Goal: Information Seeking & Learning: Learn about a topic

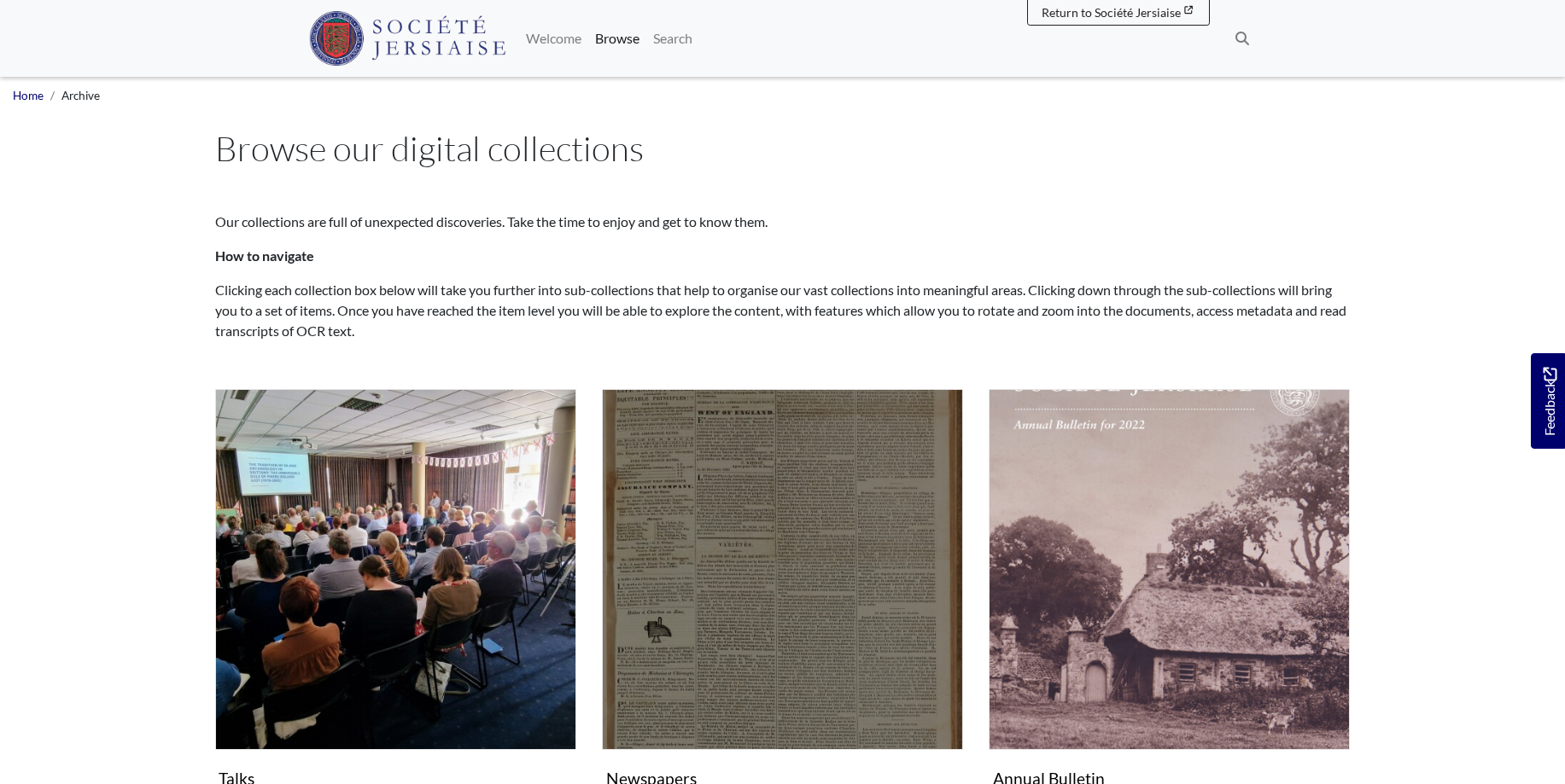
click at [810, 543] on img "Subcollection" at bounding box center [782, 569] width 361 height 361
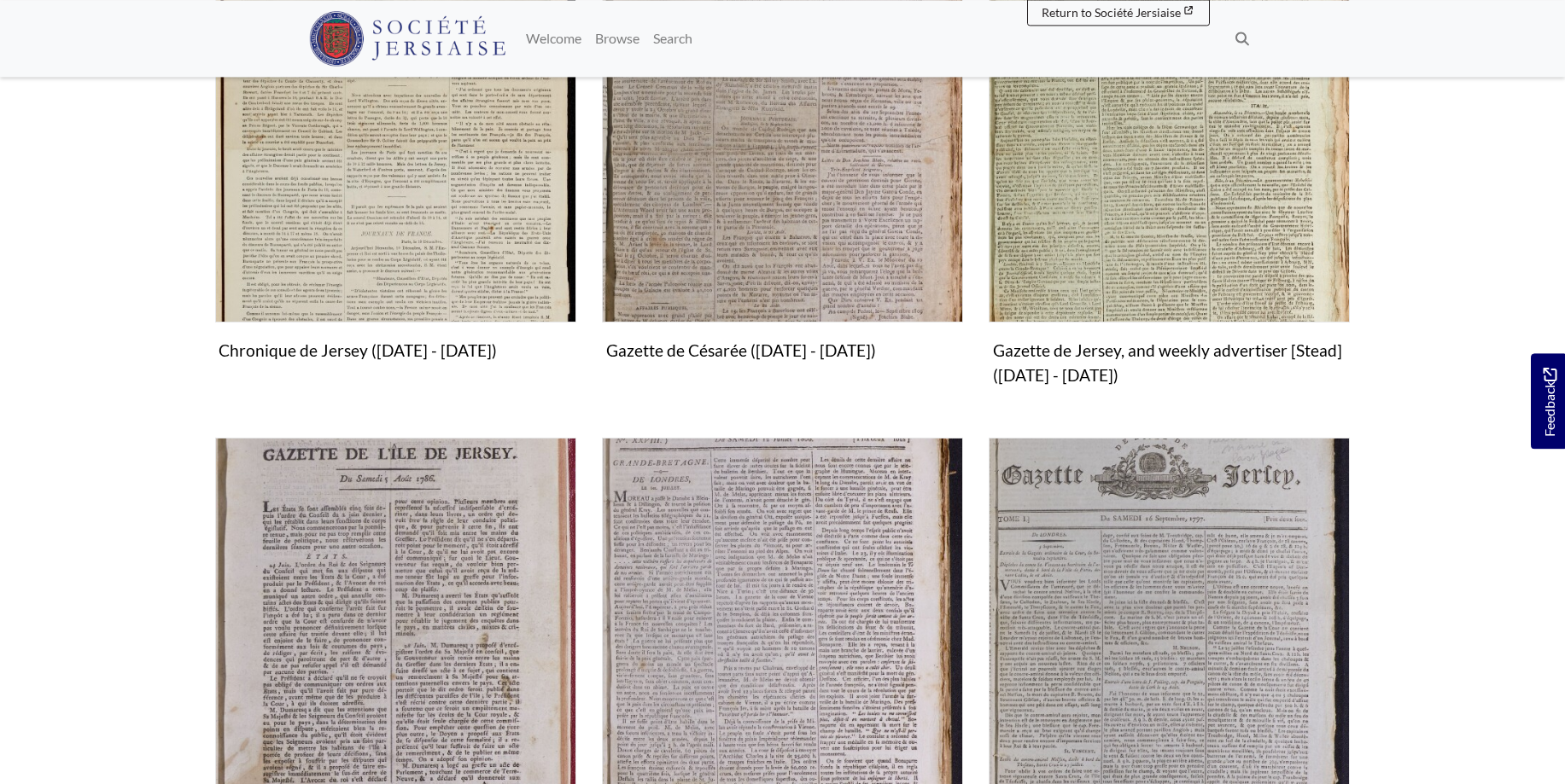
scroll to position [697, 0]
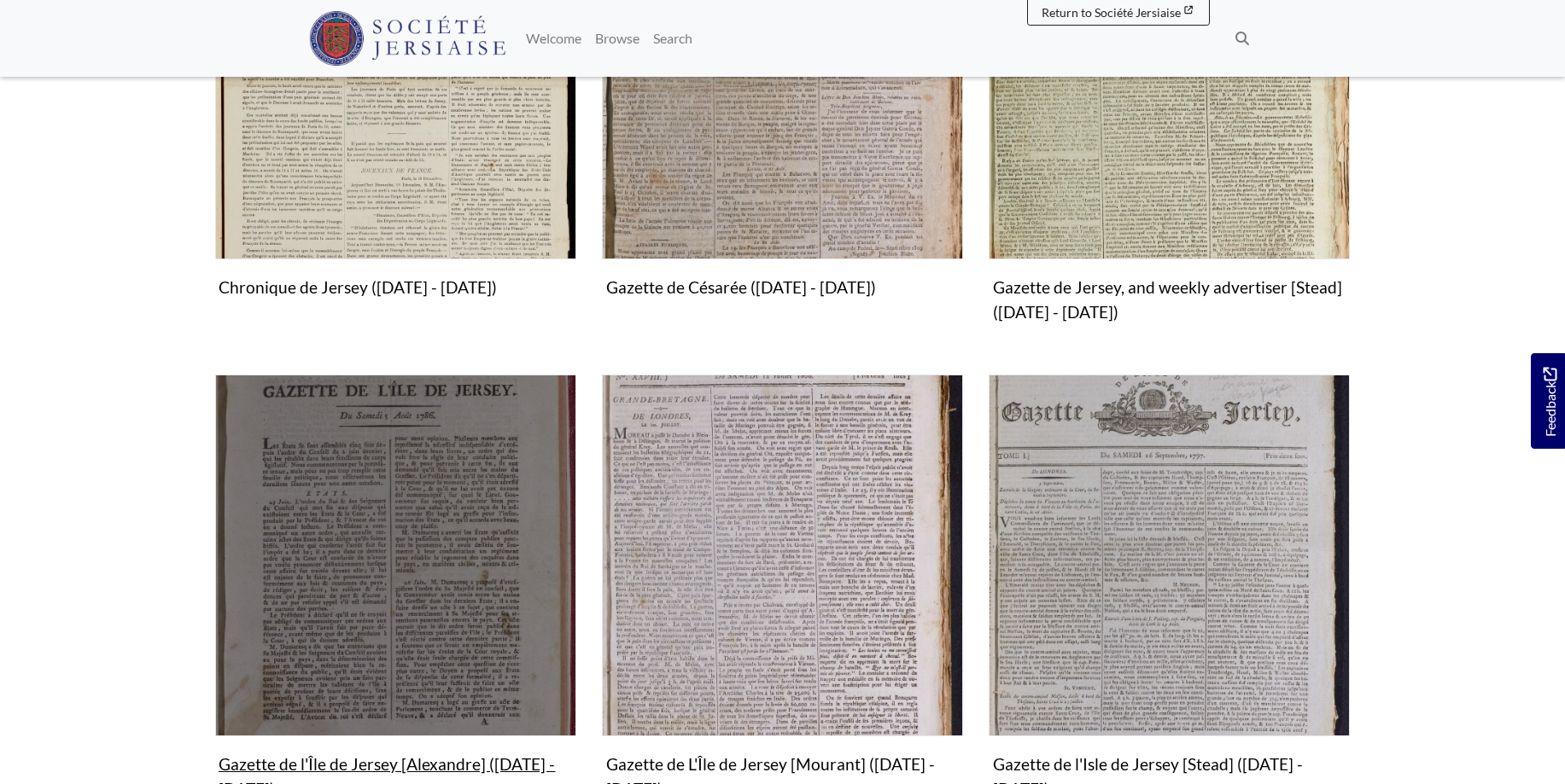
click at [371, 565] on img "Subcollection" at bounding box center [395, 555] width 361 height 361
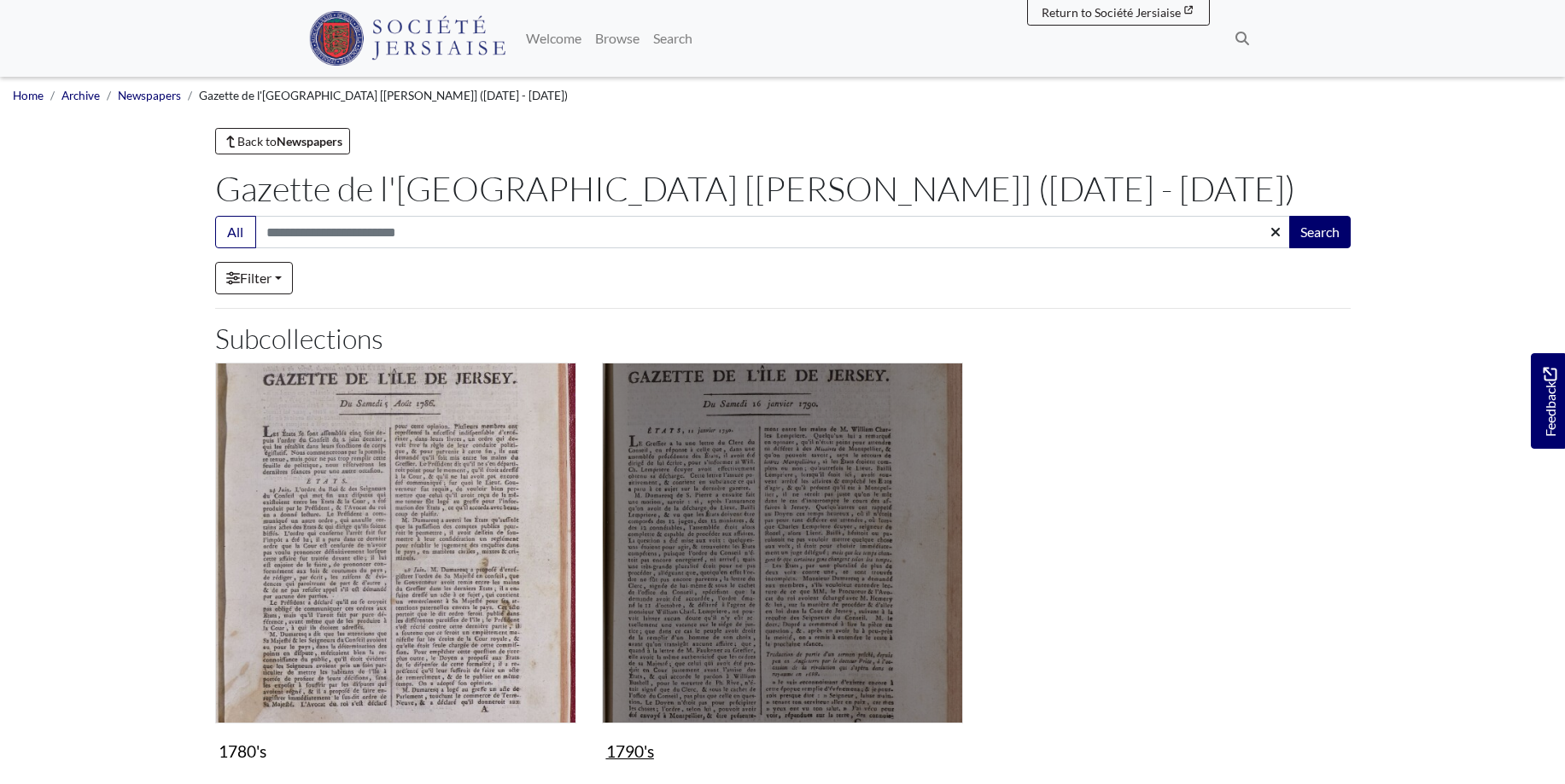
click at [755, 573] on img "Subcollection" at bounding box center [782, 543] width 361 height 361
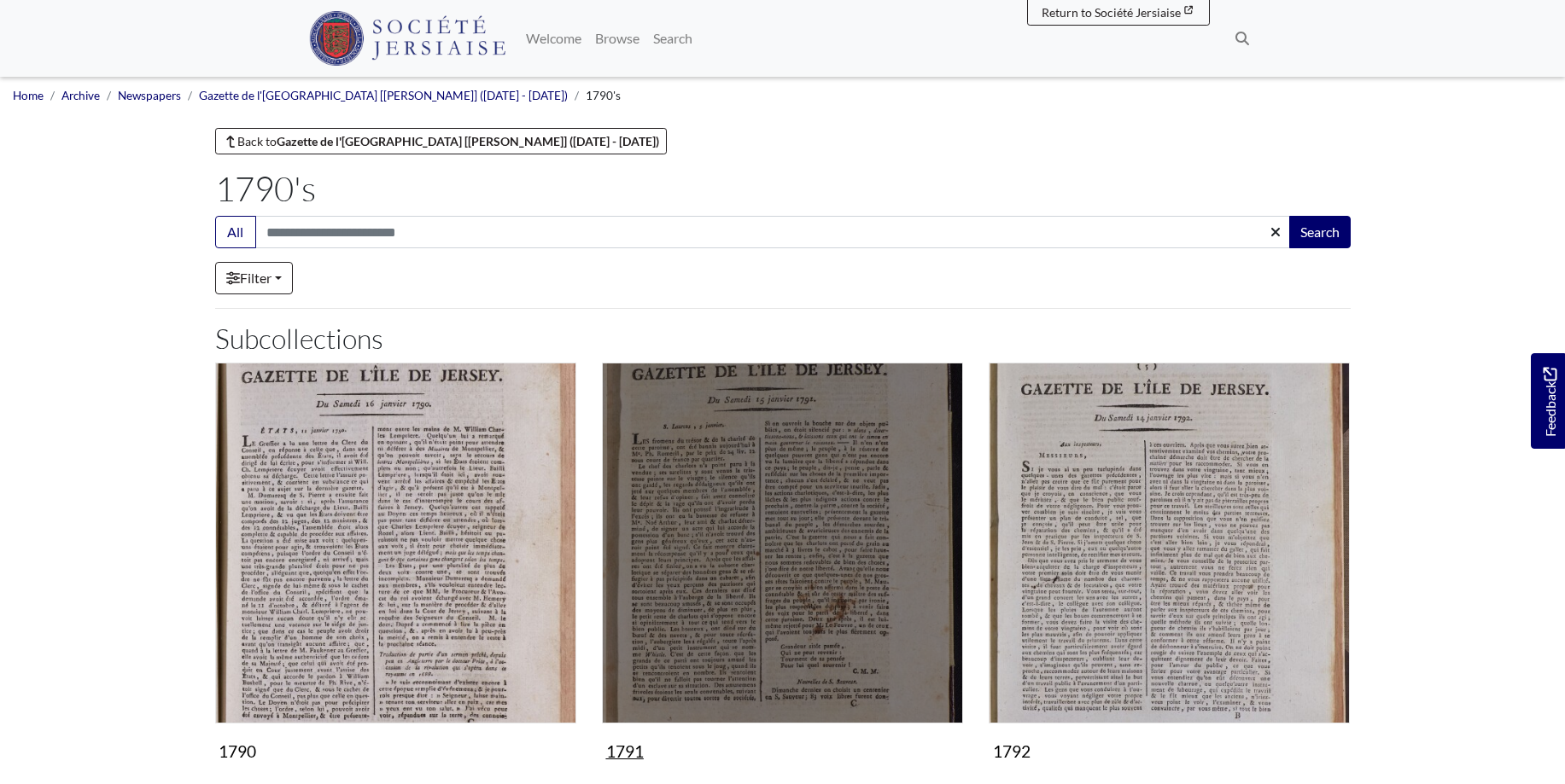
click at [753, 586] on img "Subcollection" at bounding box center [782, 543] width 361 height 361
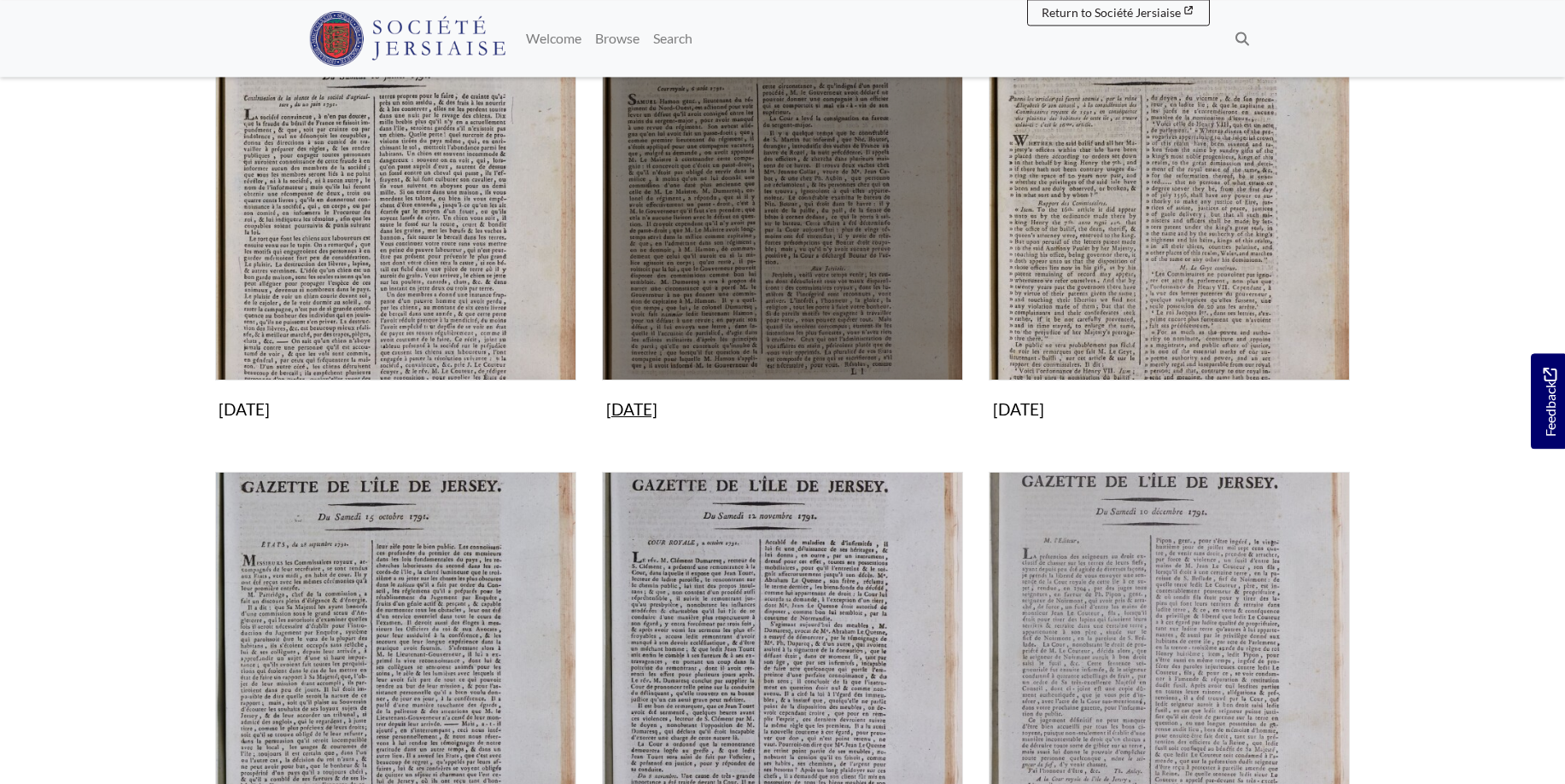
scroll to position [1392, 0]
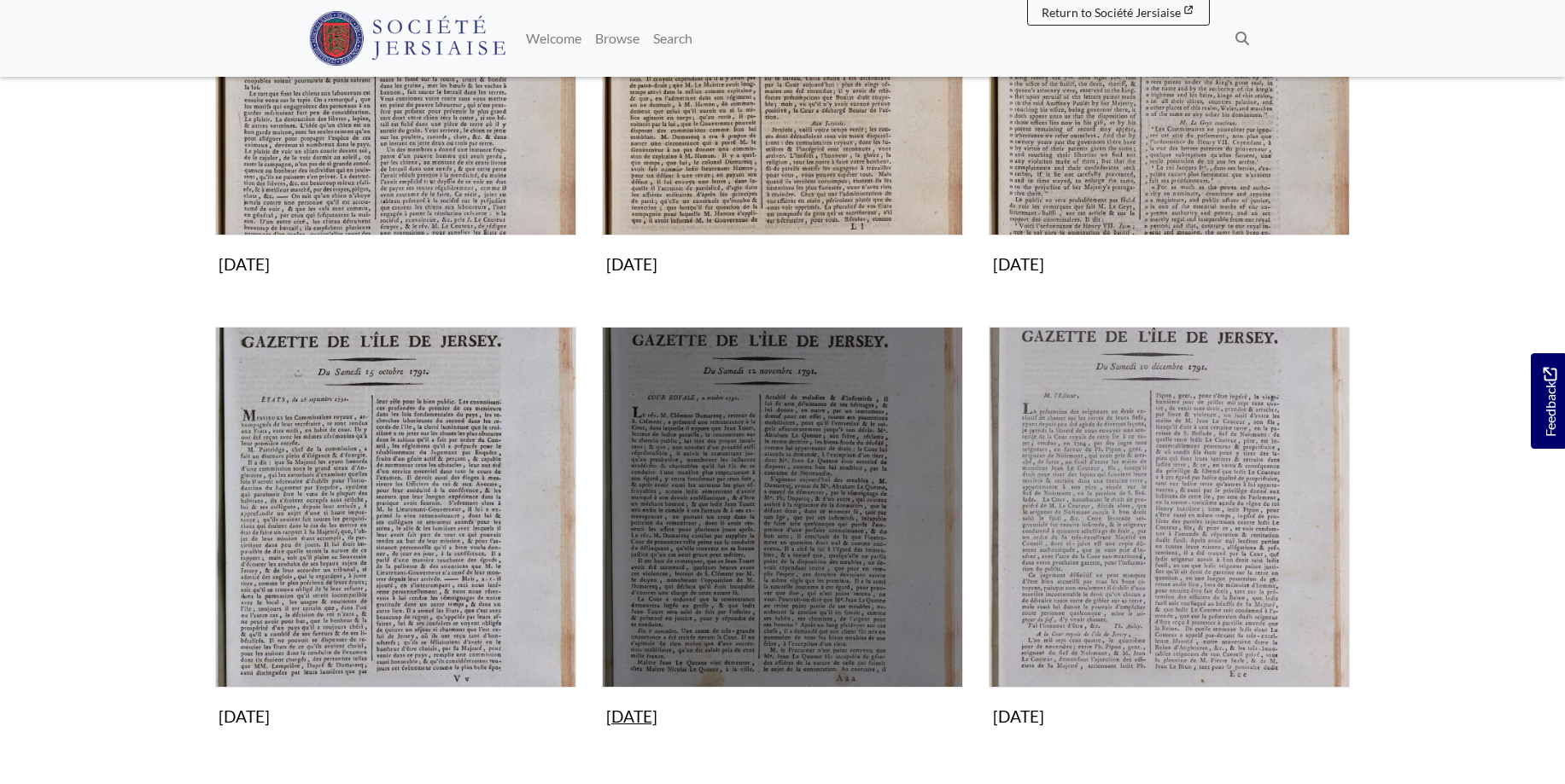
click at [837, 567] on img "Subcollection" at bounding box center [782, 507] width 361 height 361
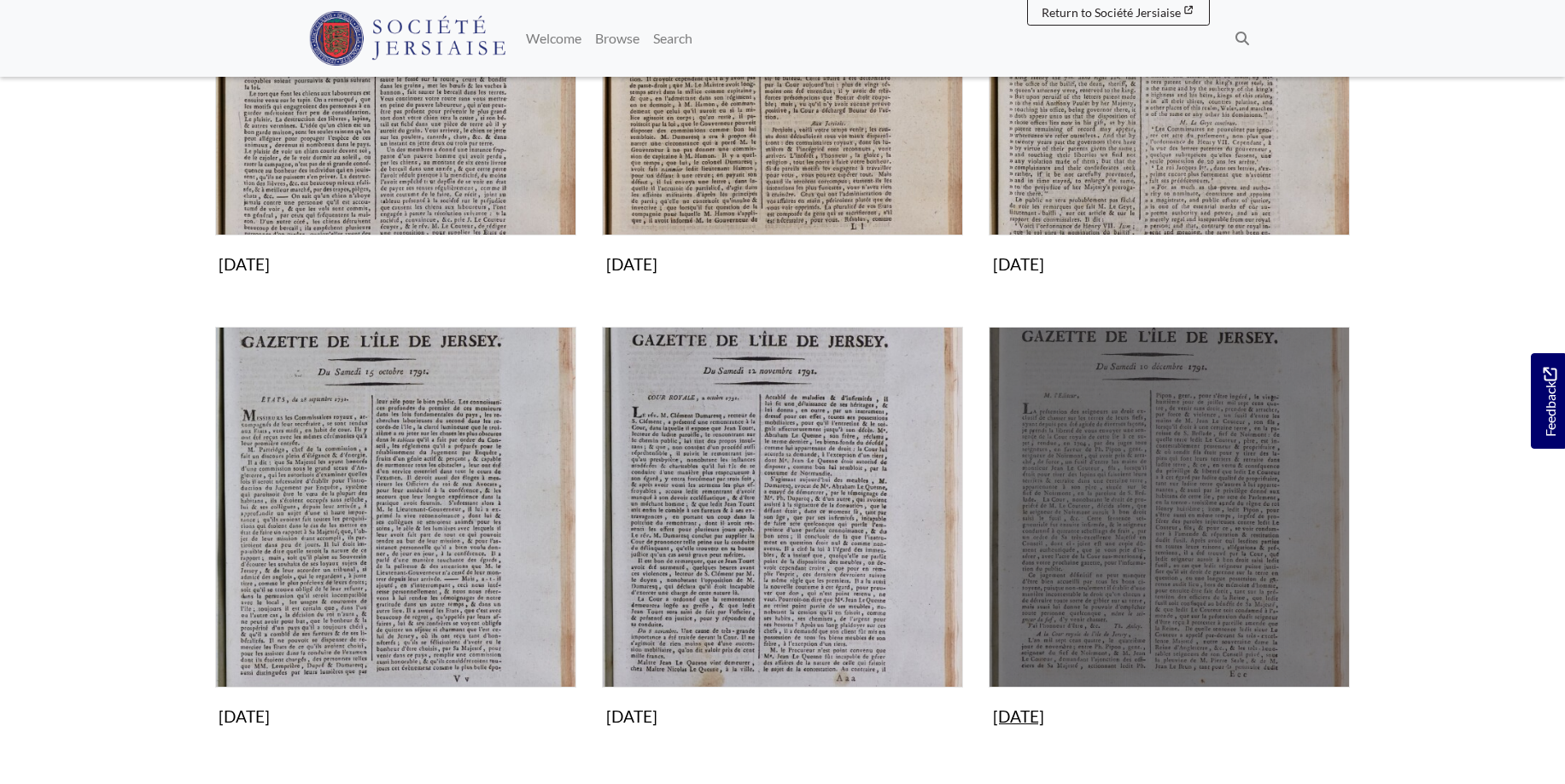
click at [1228, 499] on img "Subcollection" at bounding box center [1169, 507] width 361 height 361
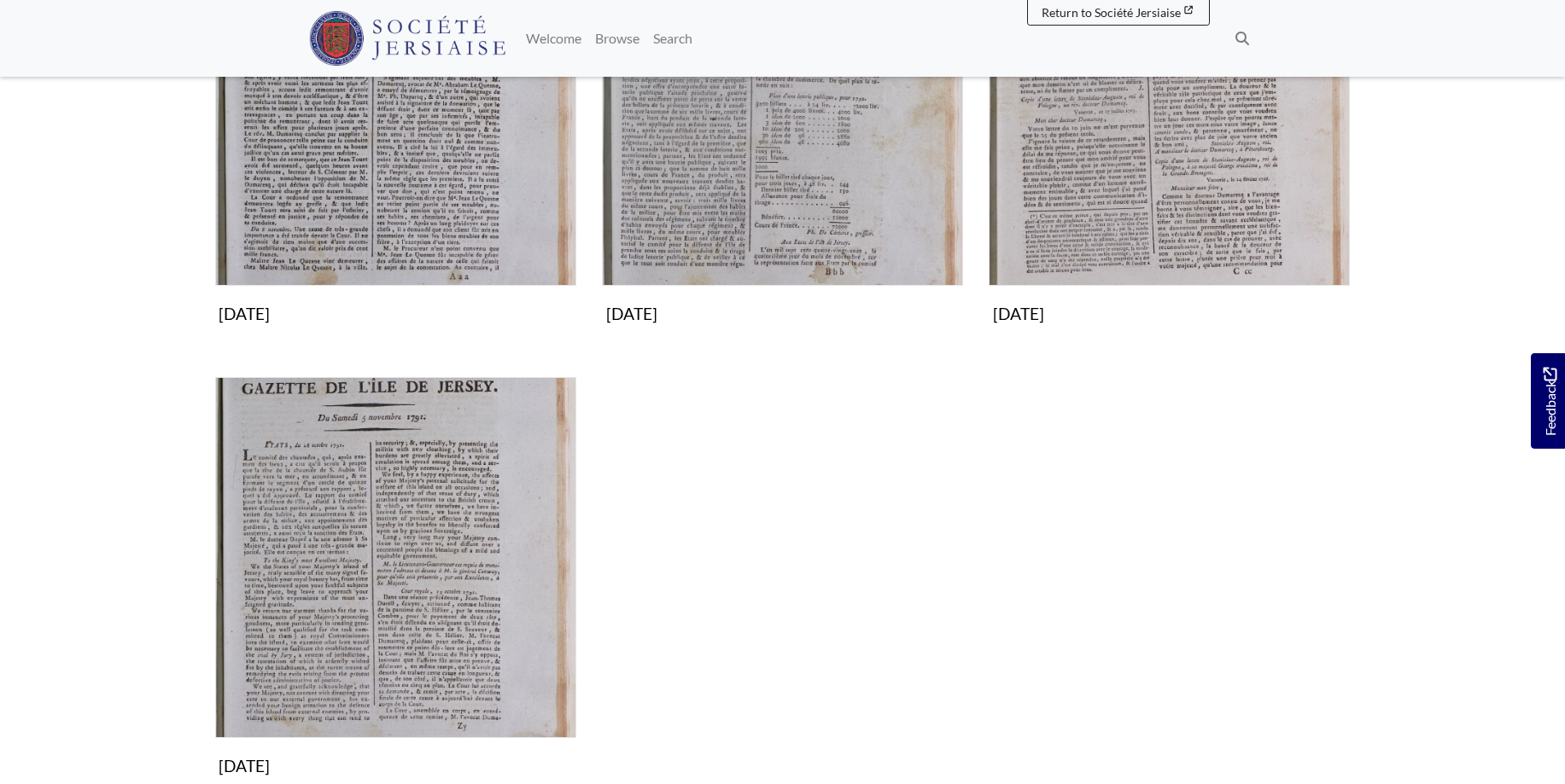
scroll to position [450, 0]
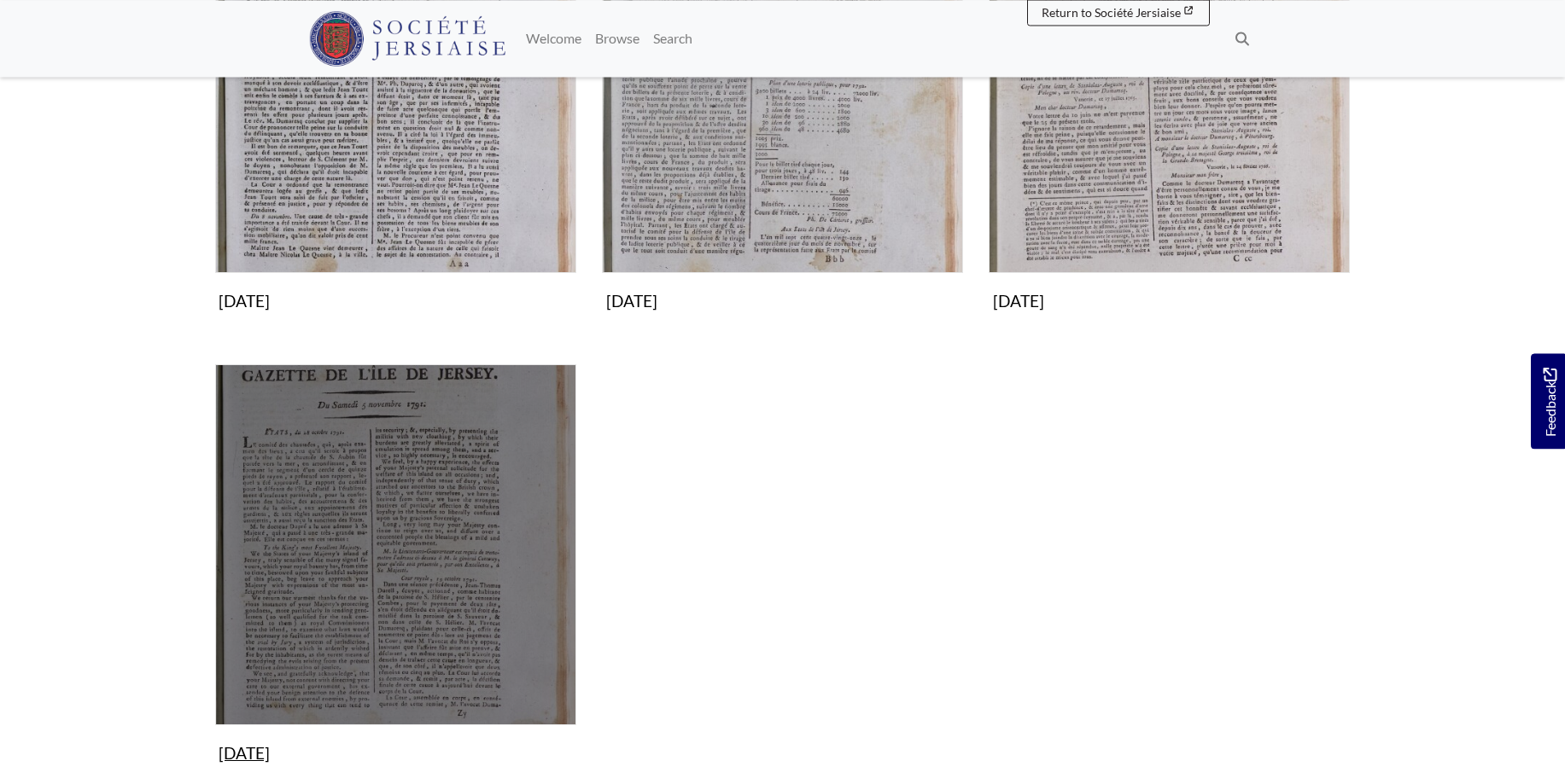
click at [451, 519] on img "Subcollection" at bounding box center [395, 544] width 361 height 361
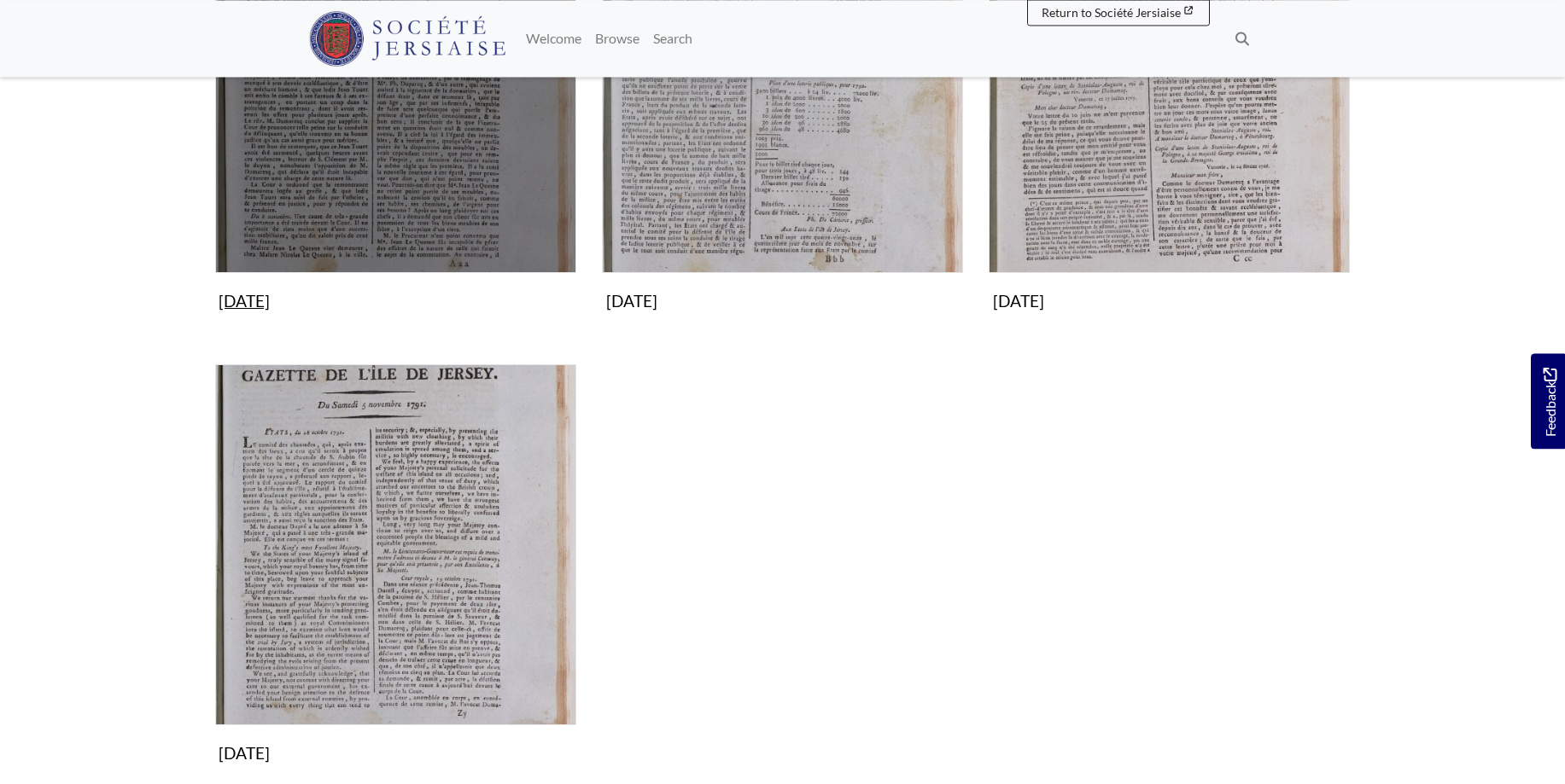
click at [434, 154] on img "Subcollection" at bounding box center [395, 92] width 361 height 361
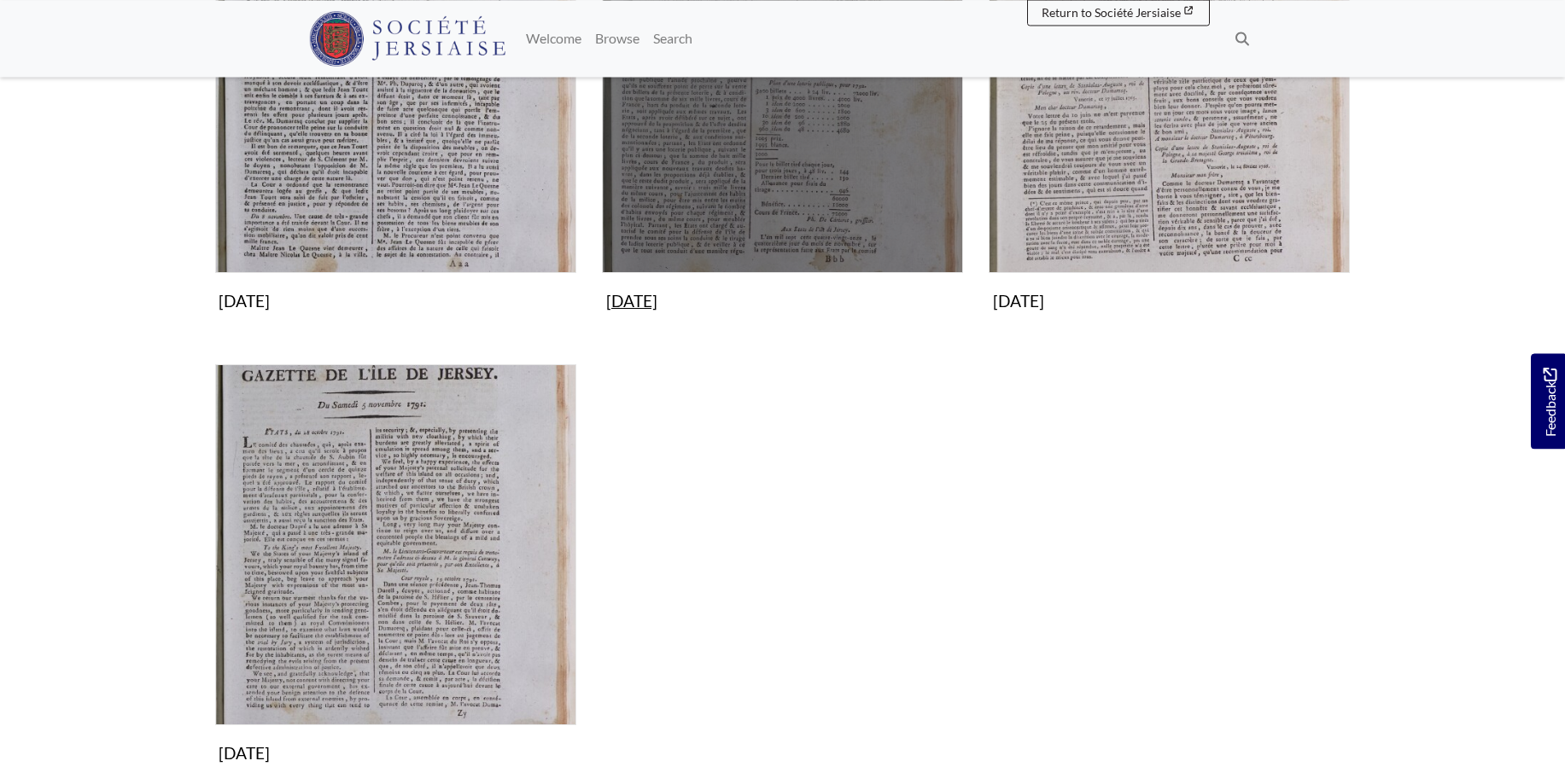
click at [657, 187] on img "Subcollection" at bounding box center [782, 92] width 361 height 361
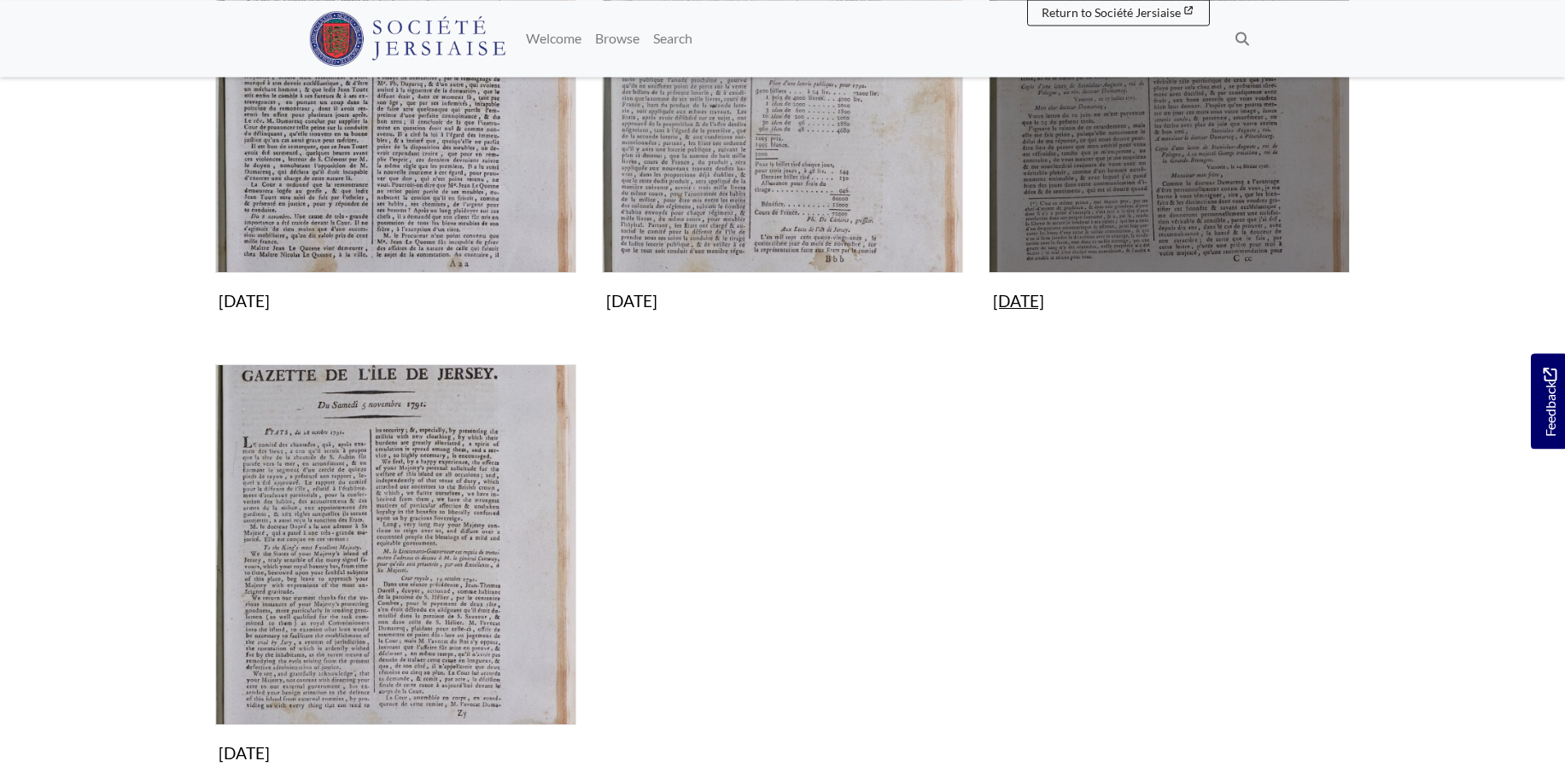
click at [1137, 166] on img "Subcollection" at bounding box center [1169, 92] width 361 height 361
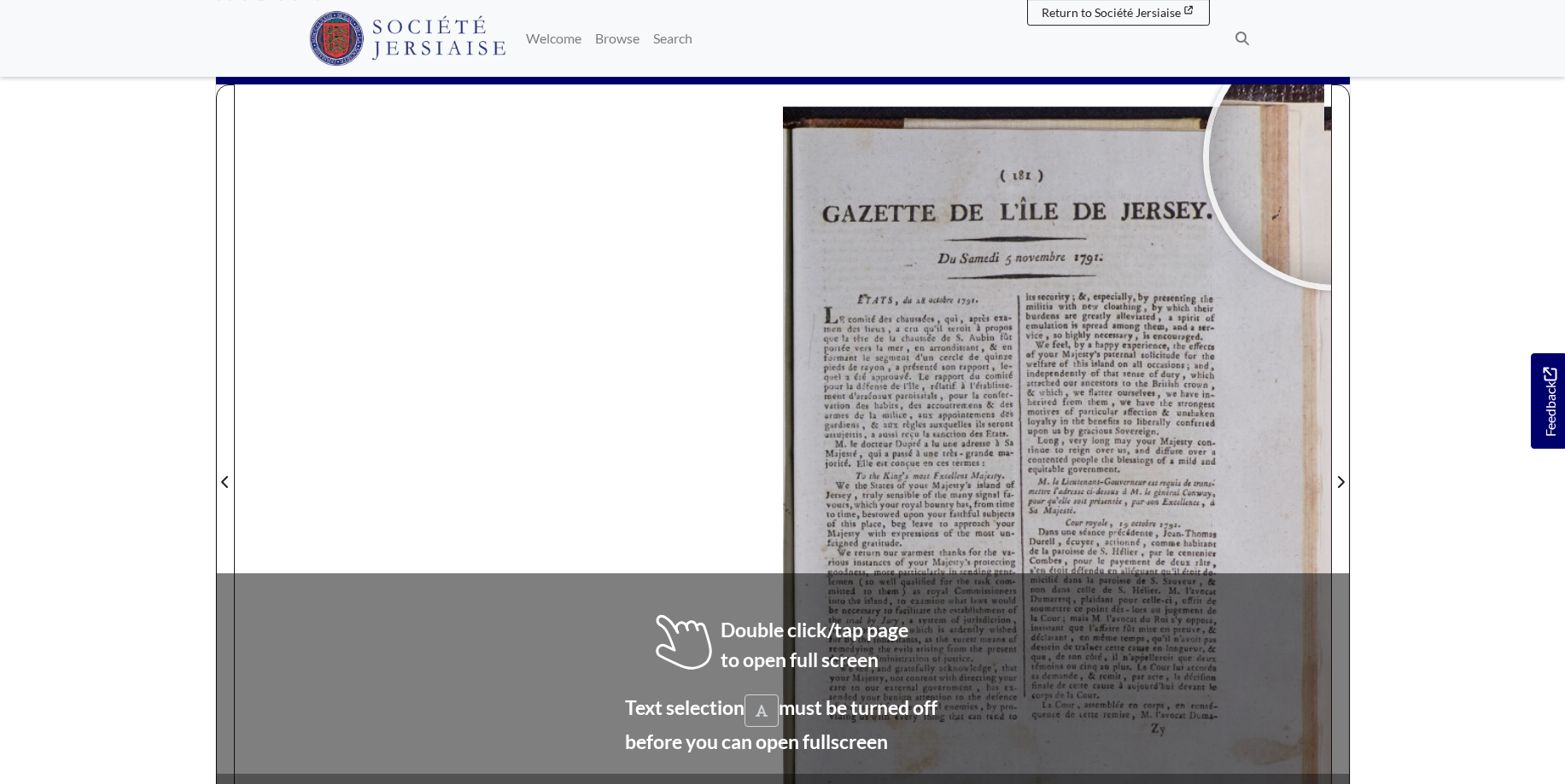
scroll to position [252, 0]
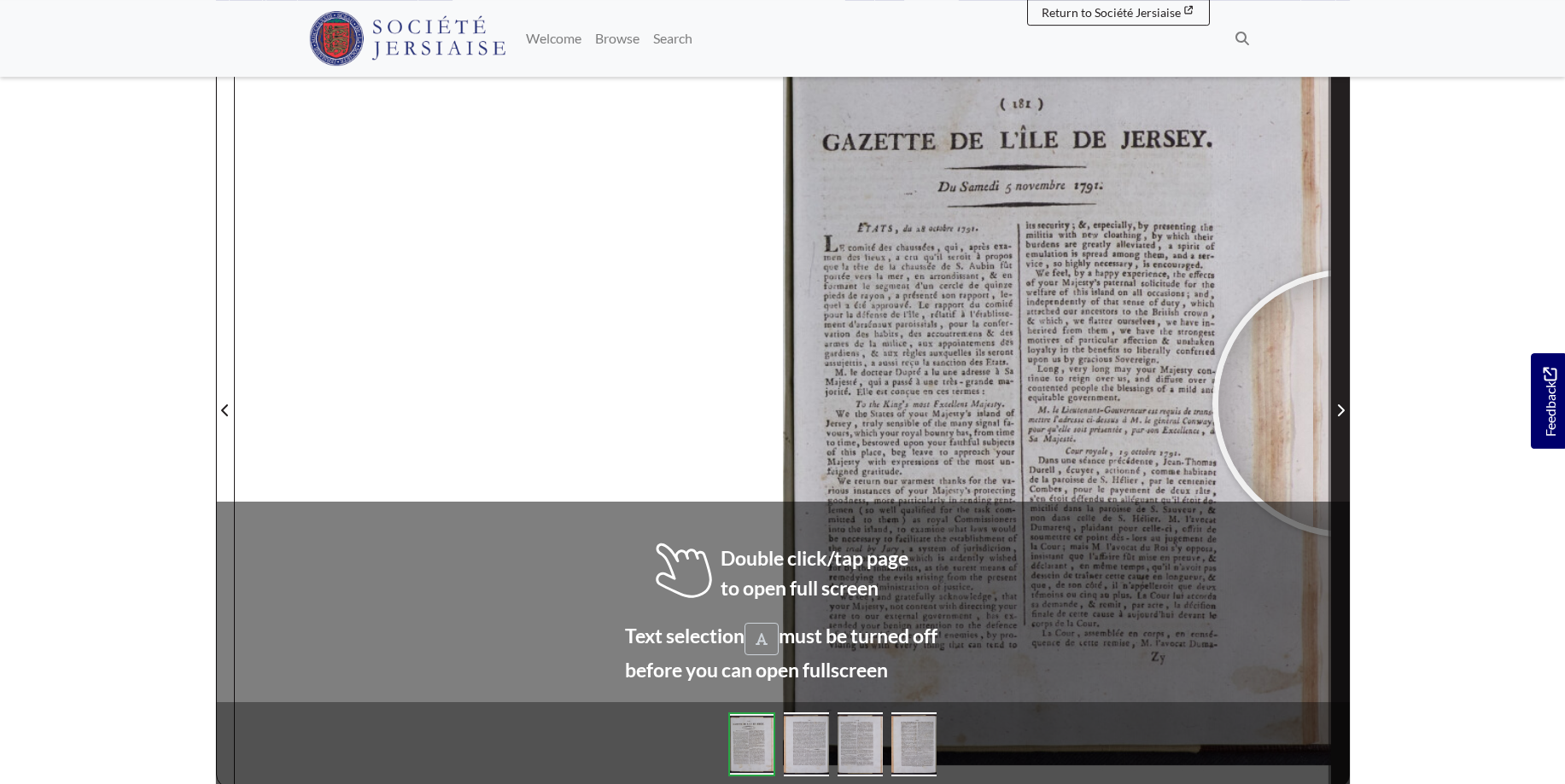
click at [1346, 403] on span "Next Page" at bounding box center [1340, 410] width 17 height 20
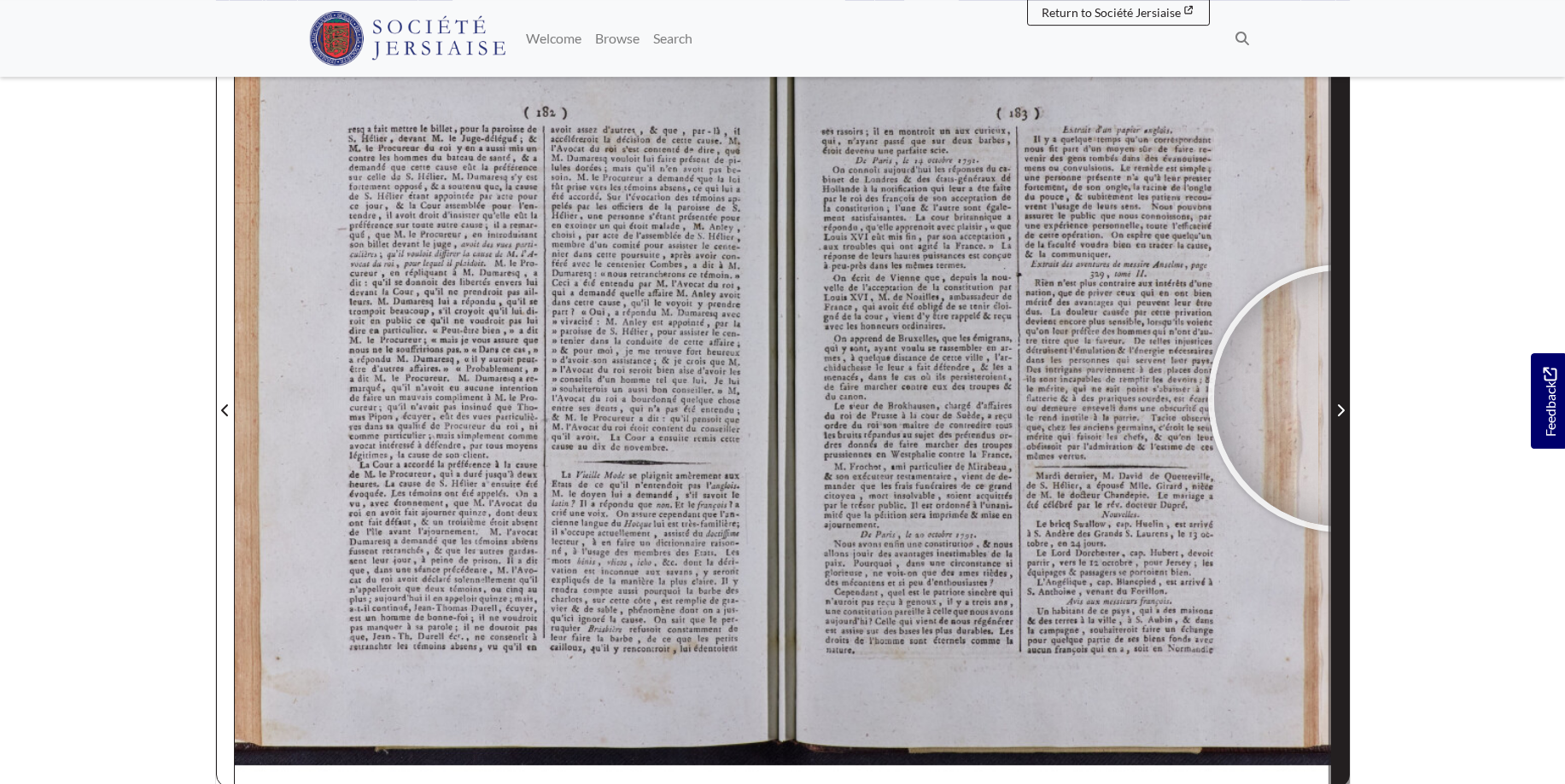
click at [1342, 399] on span "Next Page" at bounding box center [1340, 400] width 17 height 773
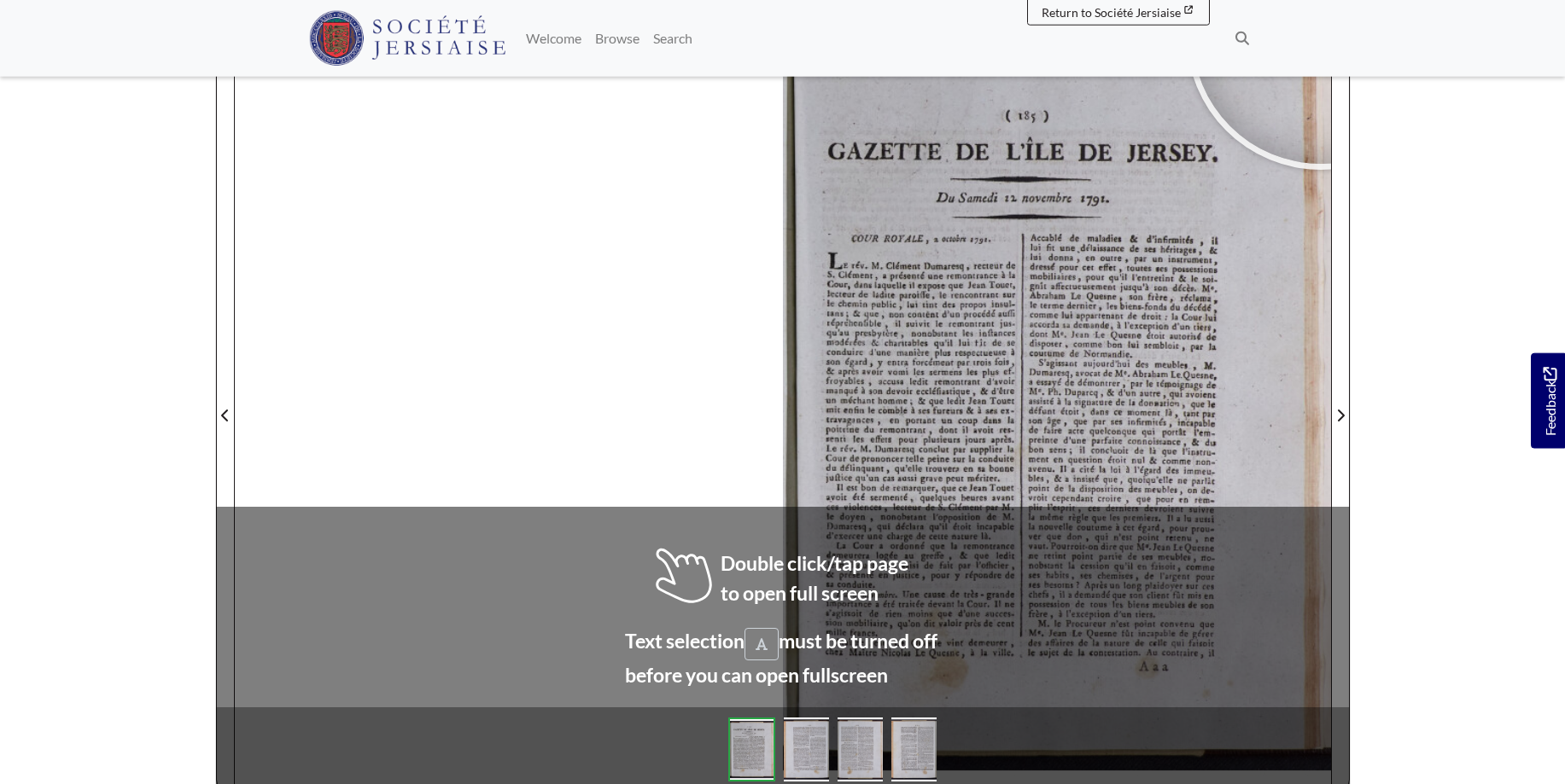
scroll to position [261, 0]
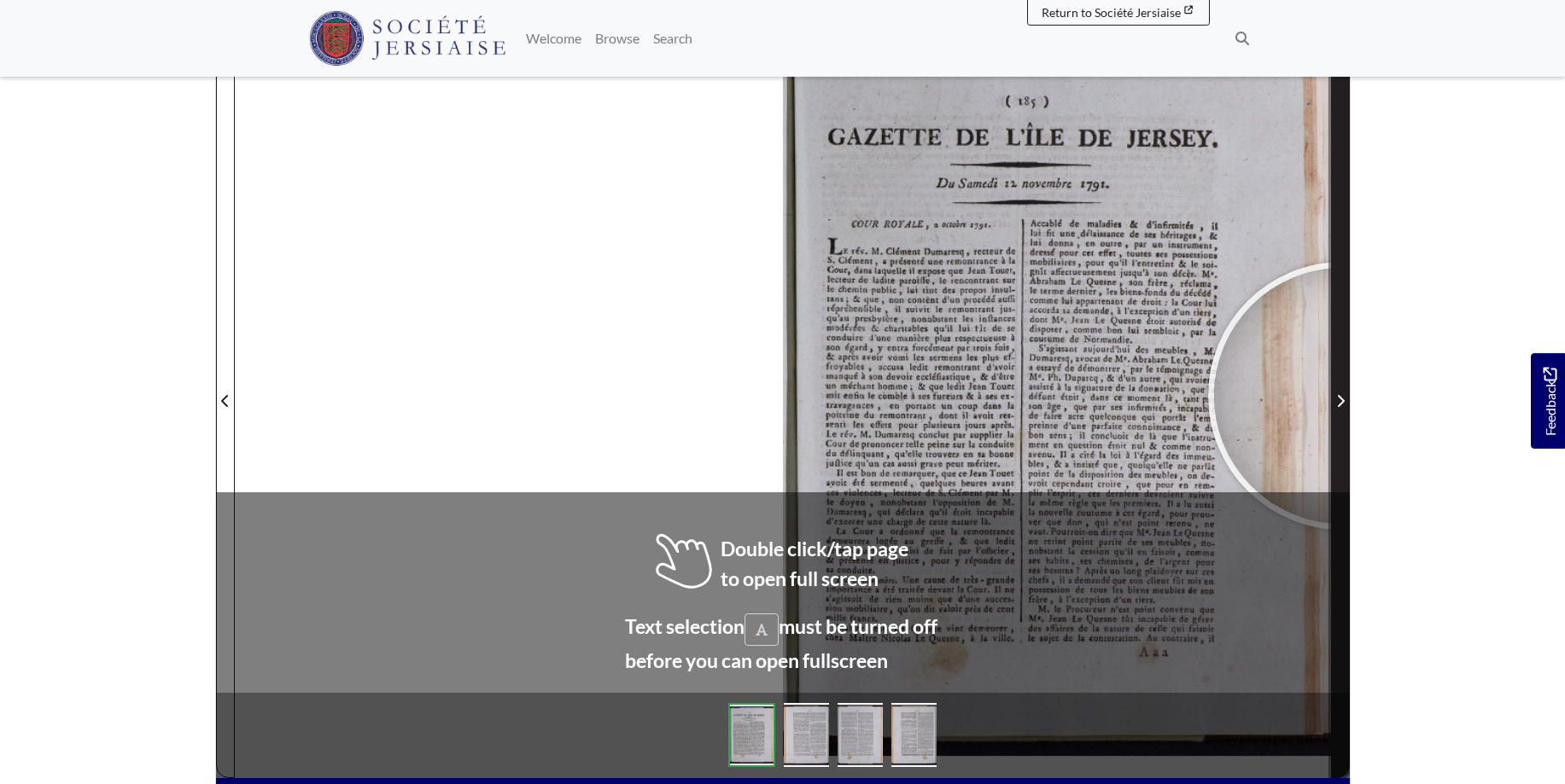
click at [1342, 396] on icon "Next Page" at bounding box center [1340, 401] width 8 height 14
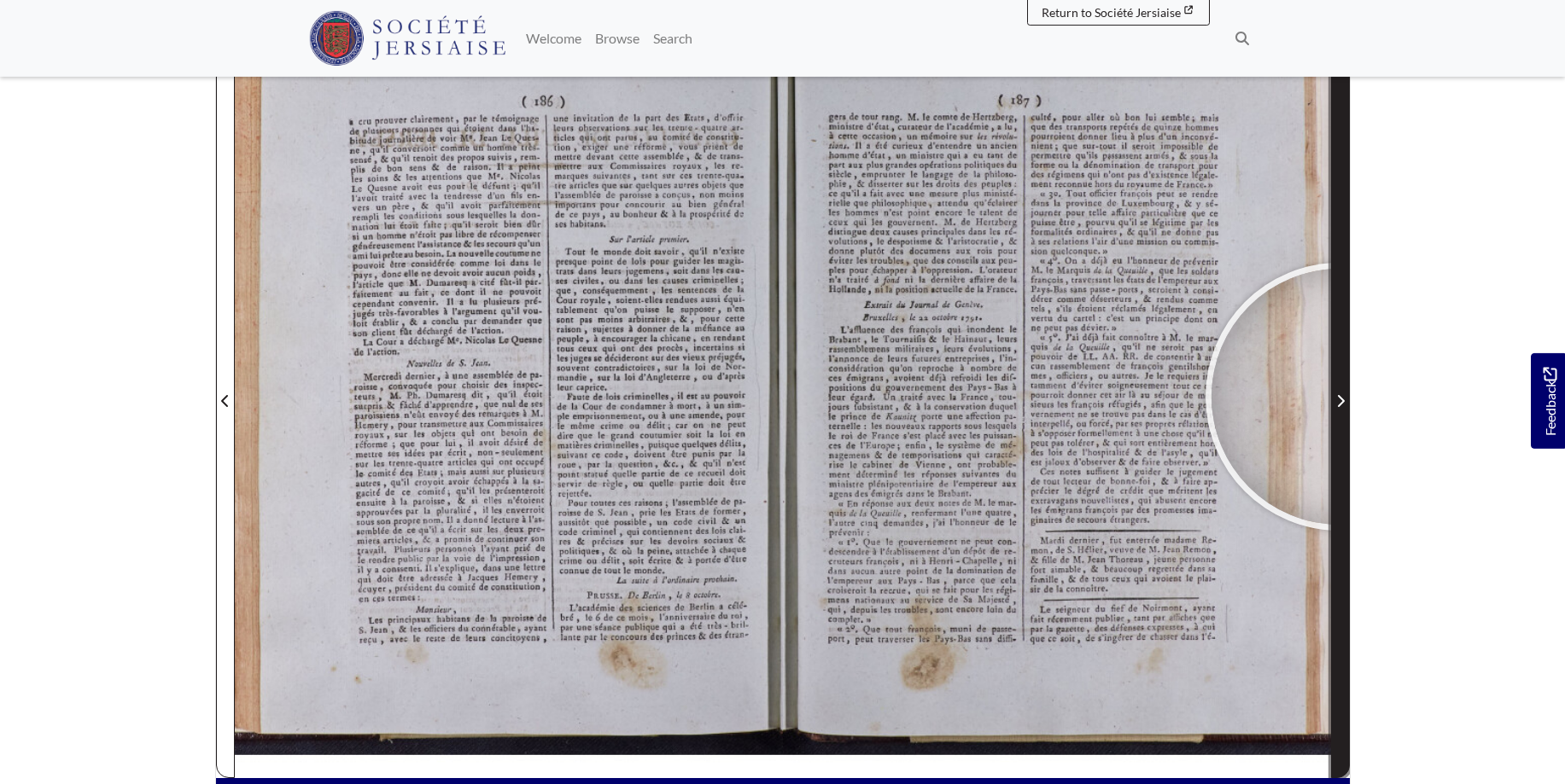
click at [1340, 397] on icon "Next Page" at bounding box center [1340, 401] width 6 height 12
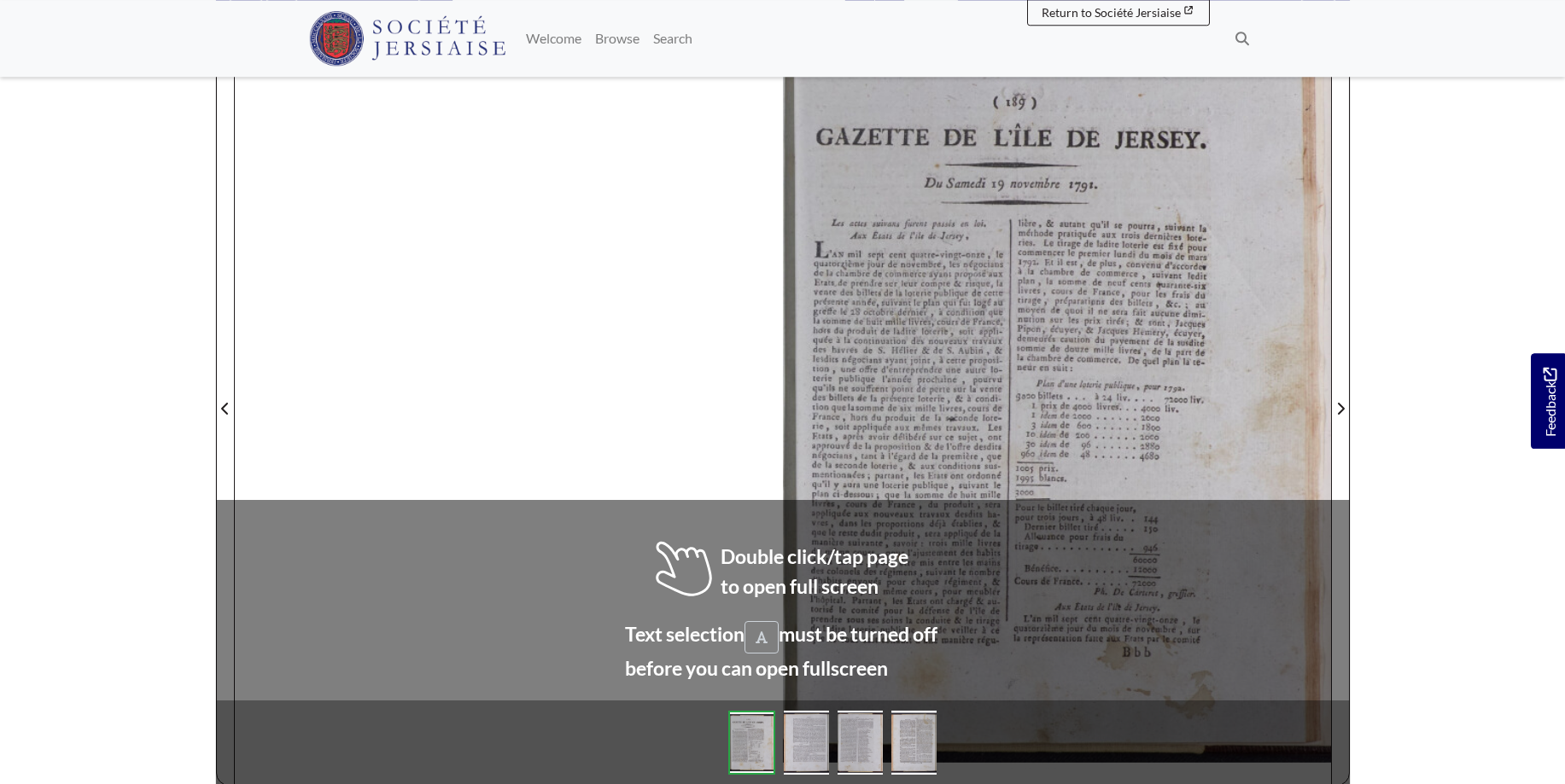
scroll to position [259, 0]
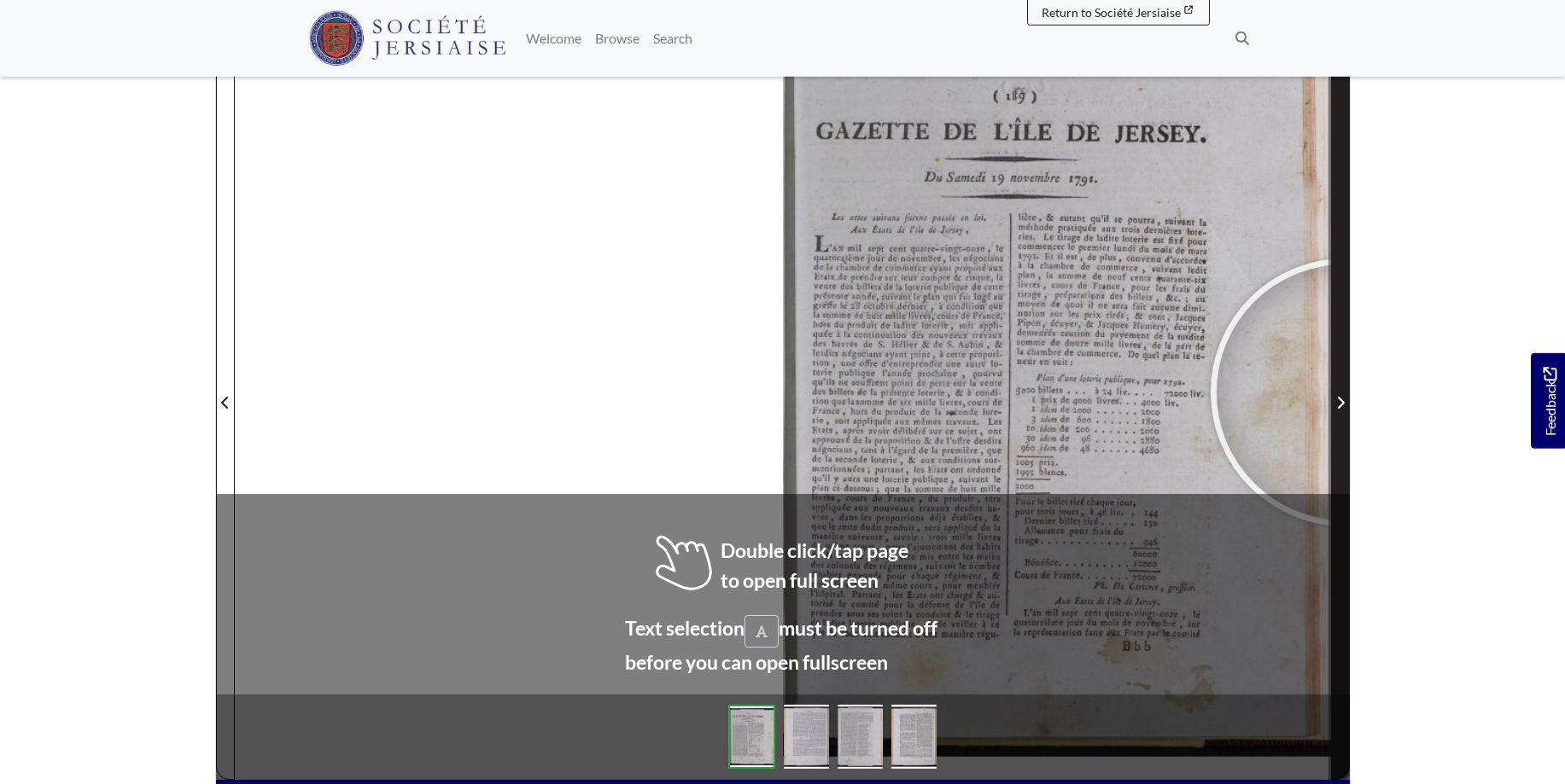
click at [1342, 393] on span "Next Page" at bounding box center [1340, 403] width 17 height 20
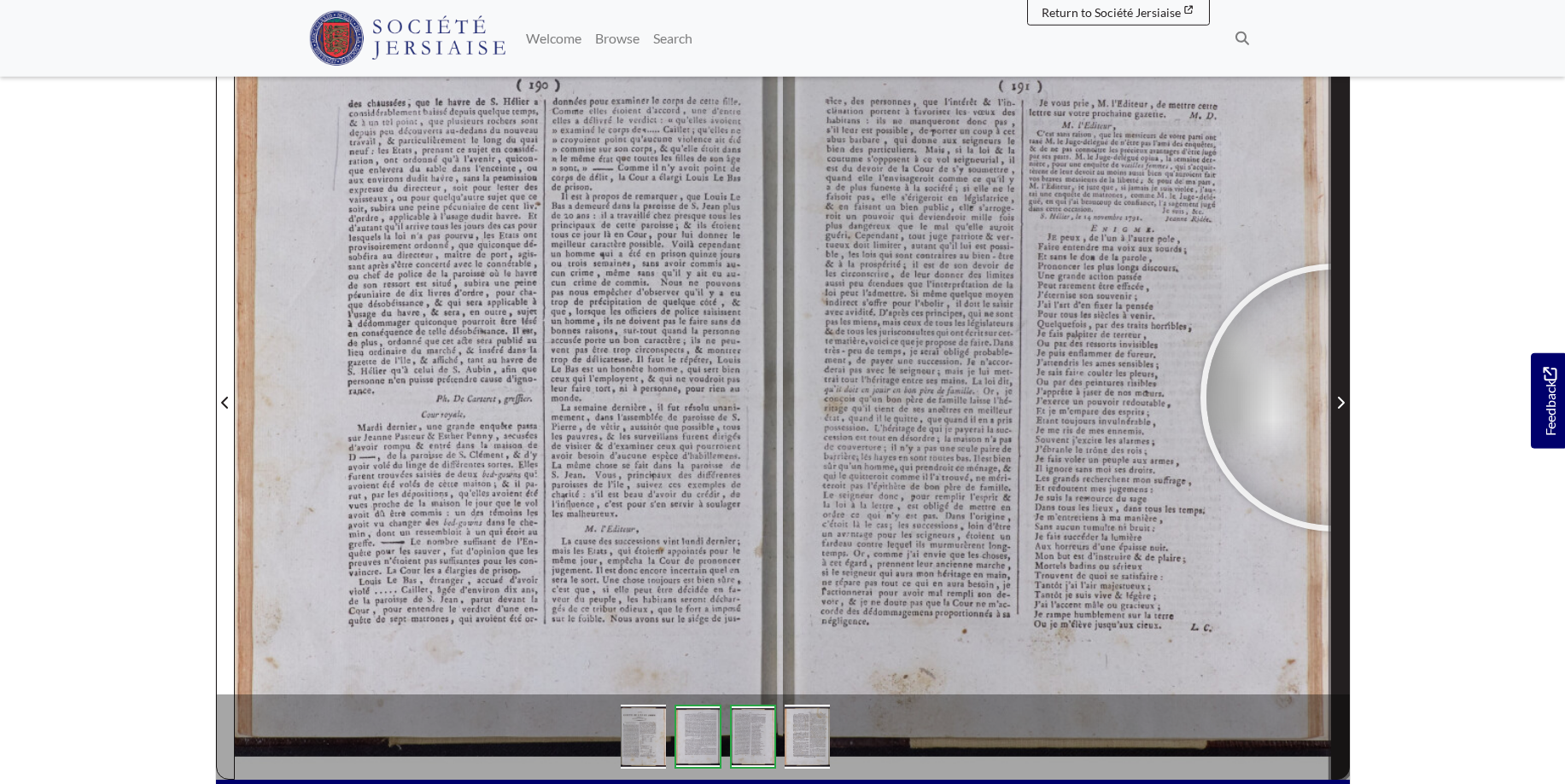
click at [1334, 398] on span "Next Page" at bounding box center [1340, 403] width 17 height 20
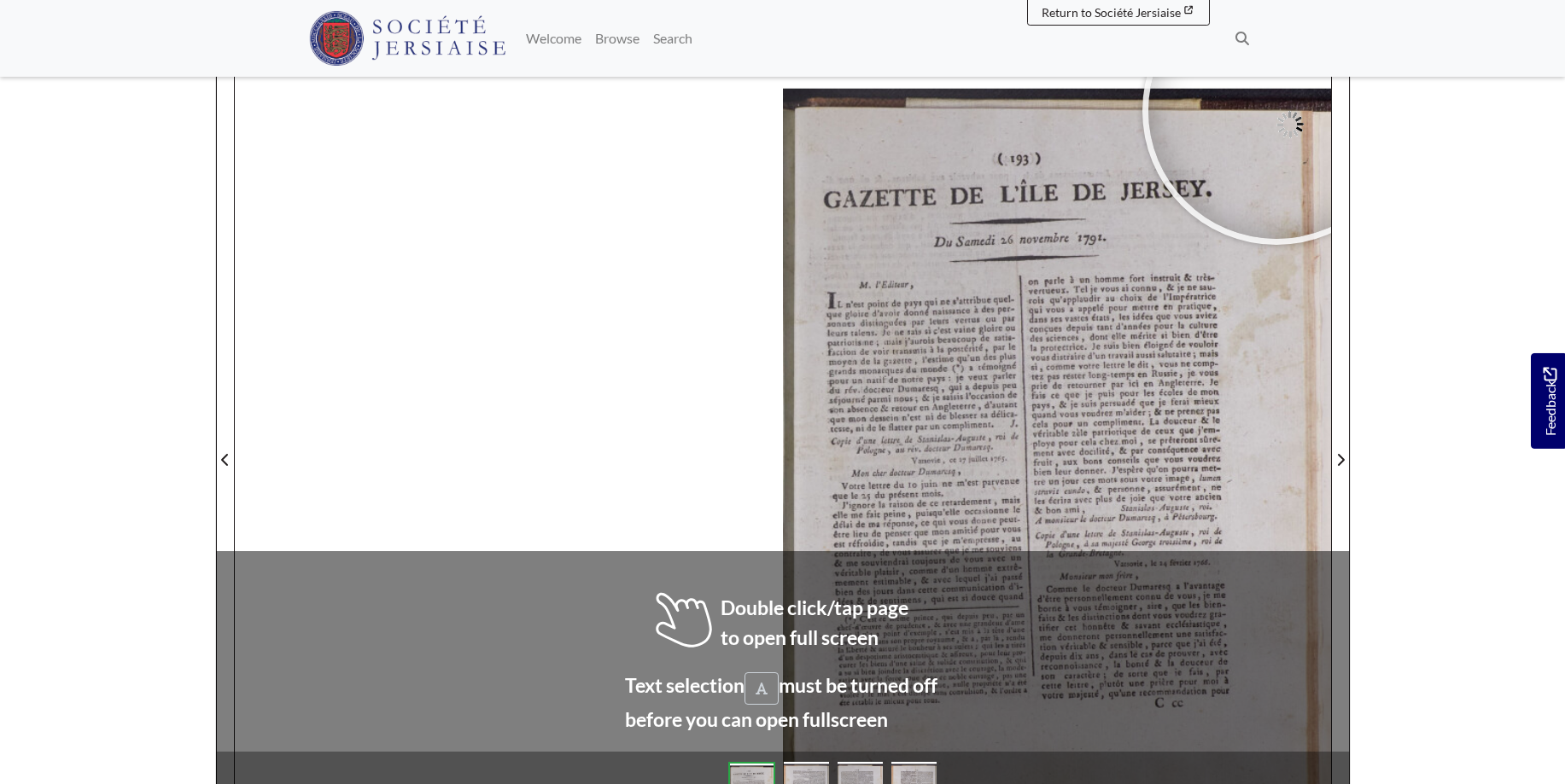
scroll to position [289, 0]
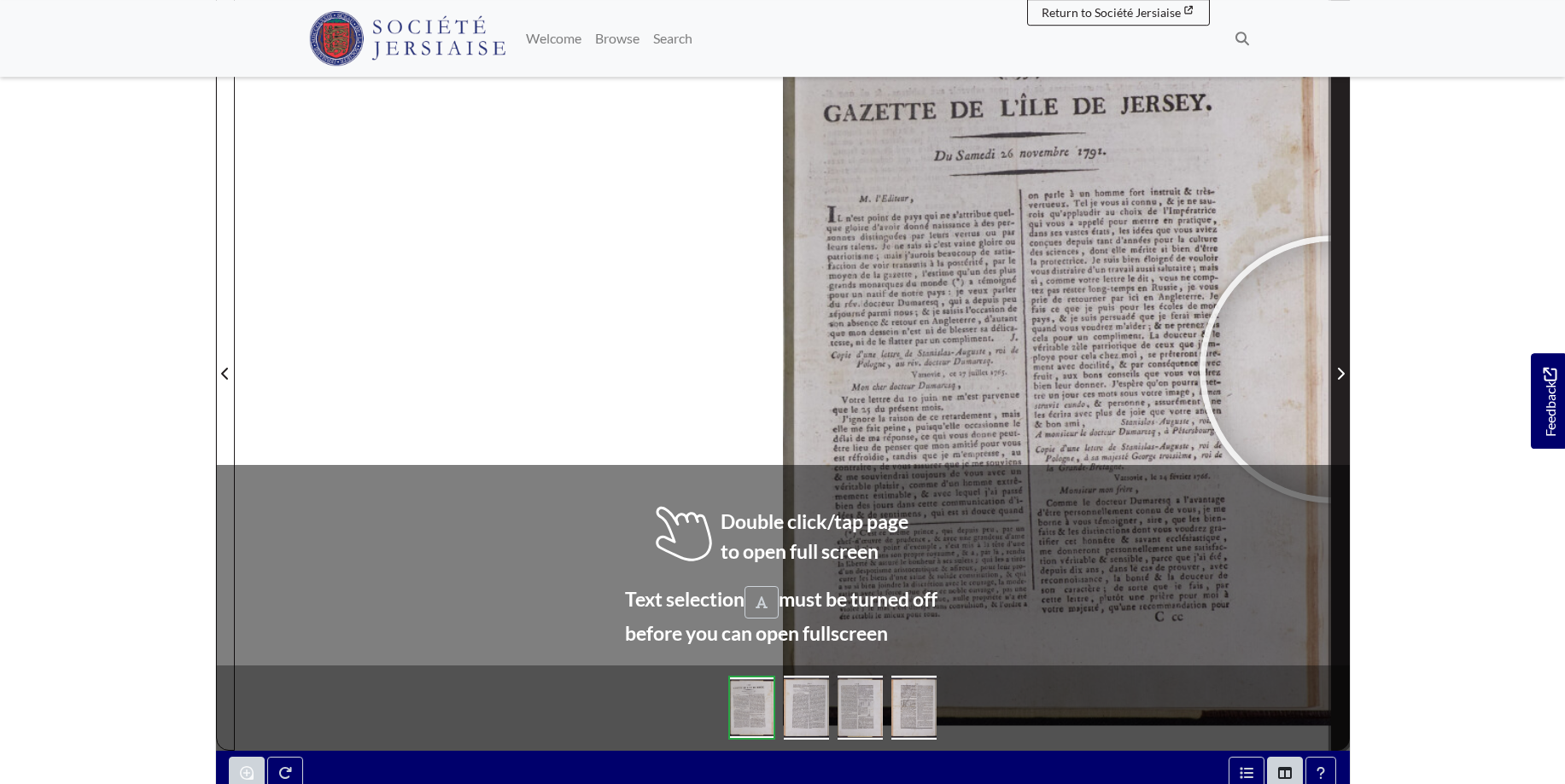
click at [1333, 369] on span "Next Page" at bounding box center [1340, 374] width 17 height 20
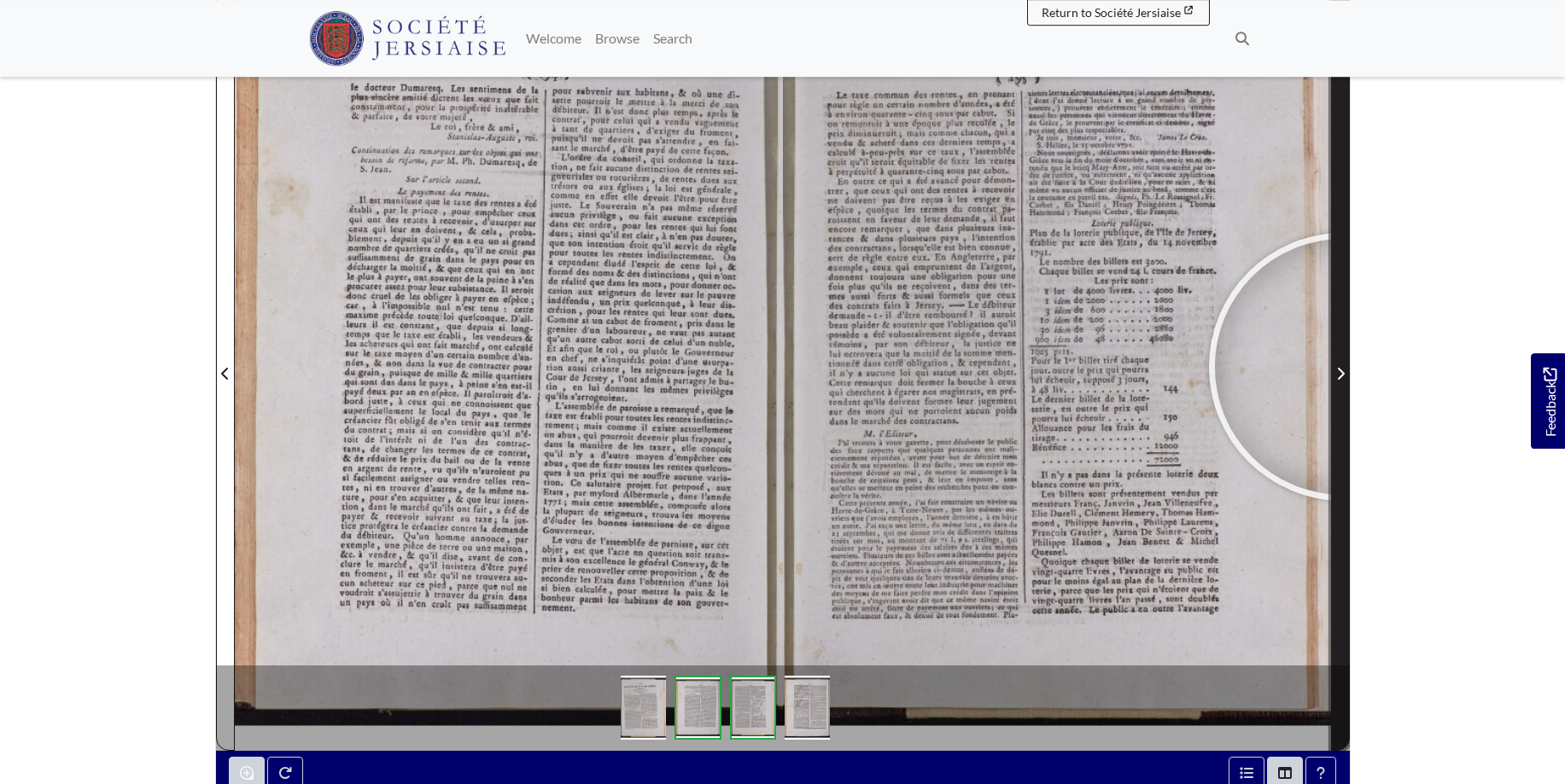
click at [1342, 367] on span "Next Page" at bounding box center [1340, 374] width 17 height 20
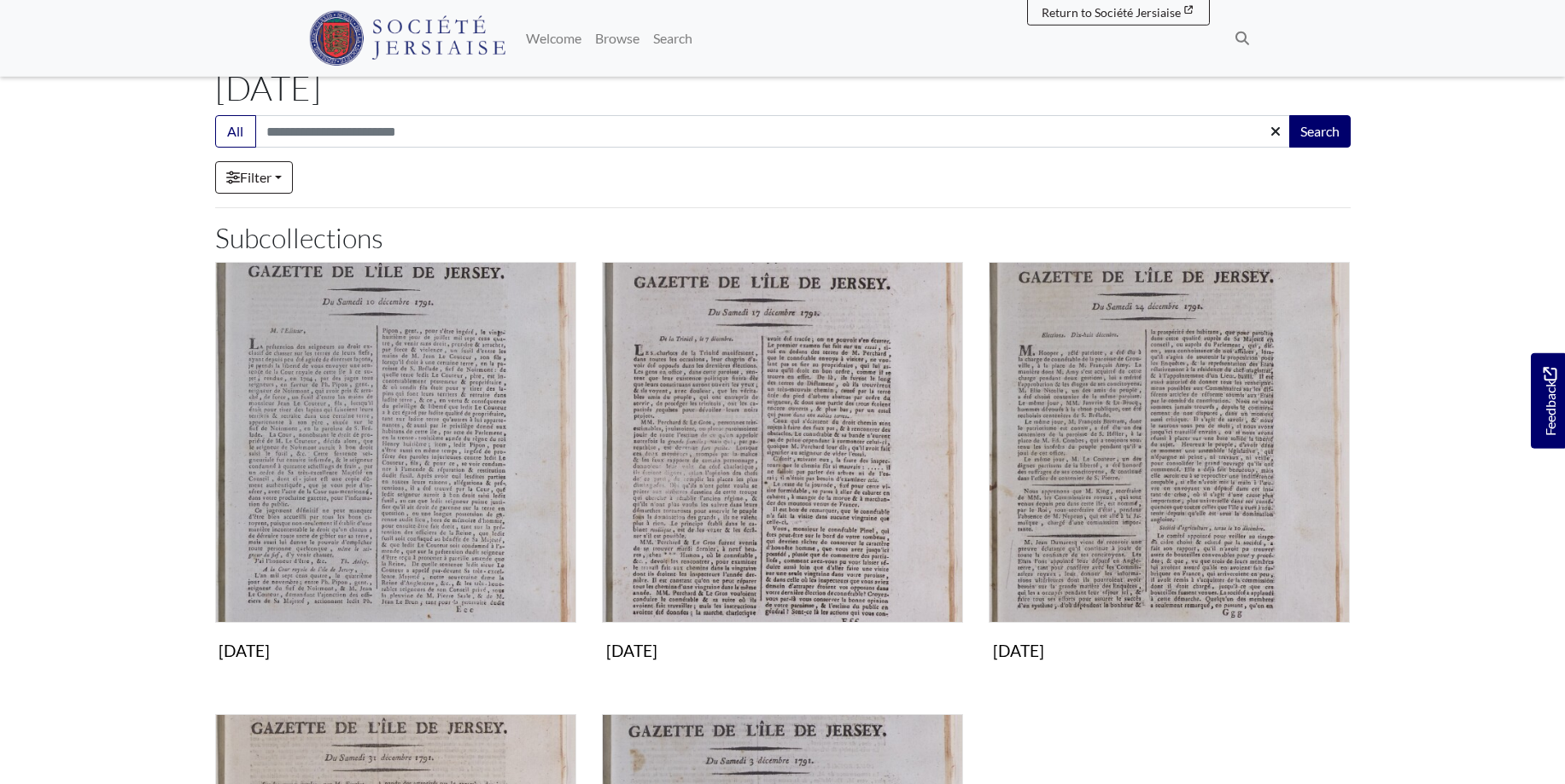
scroll to position [436, 0]
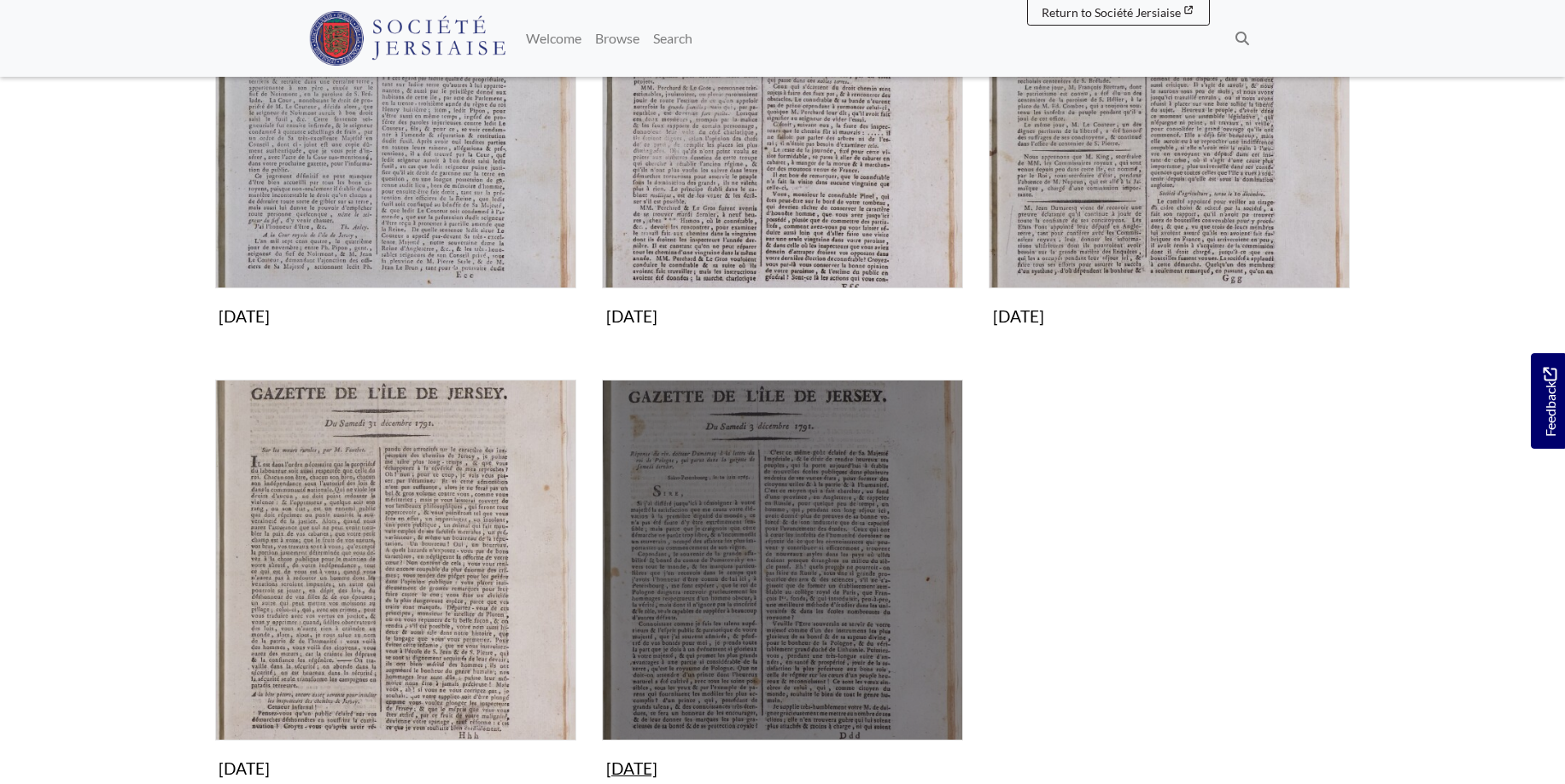
click at [769, 462] on img "Subcollection" at bounding box center [782, 560] width 361 height 361
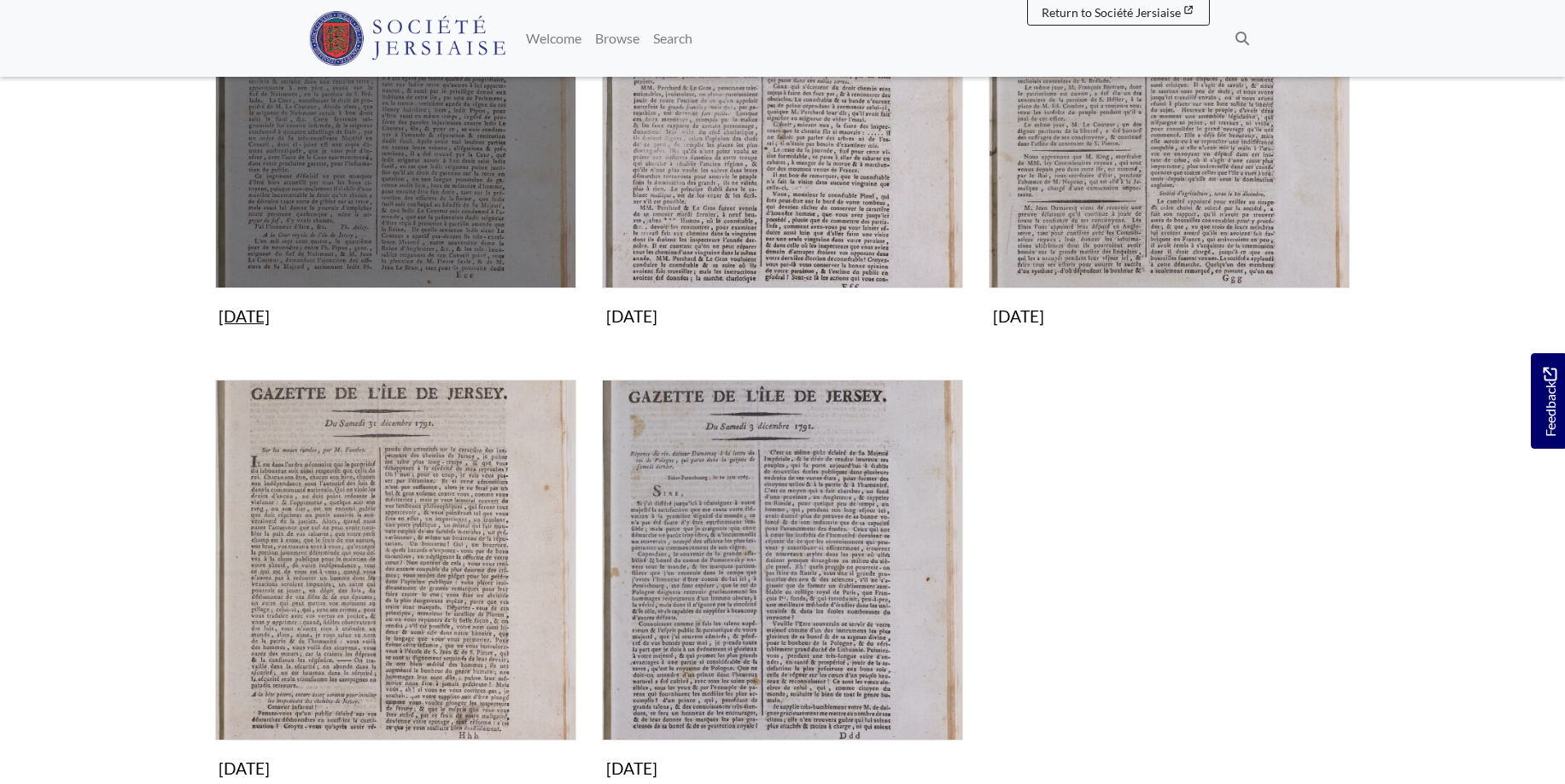
click at [461, 148] on img "Subcollection" at bounding box center [395, 108] width 361 height 361
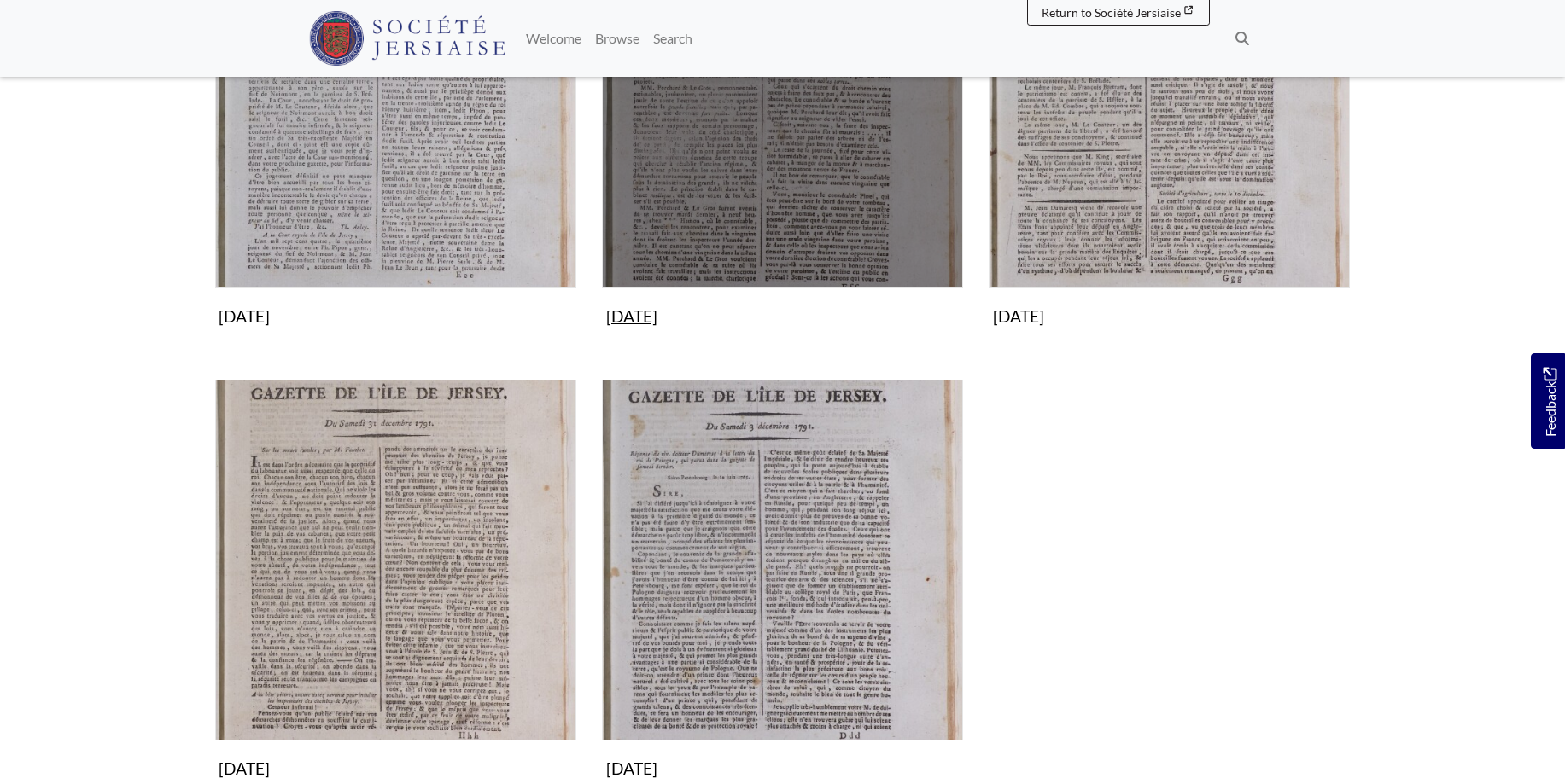
click at [839, 169] on img "Subcollection" at bounding box center [782, 108] width 361 height 361
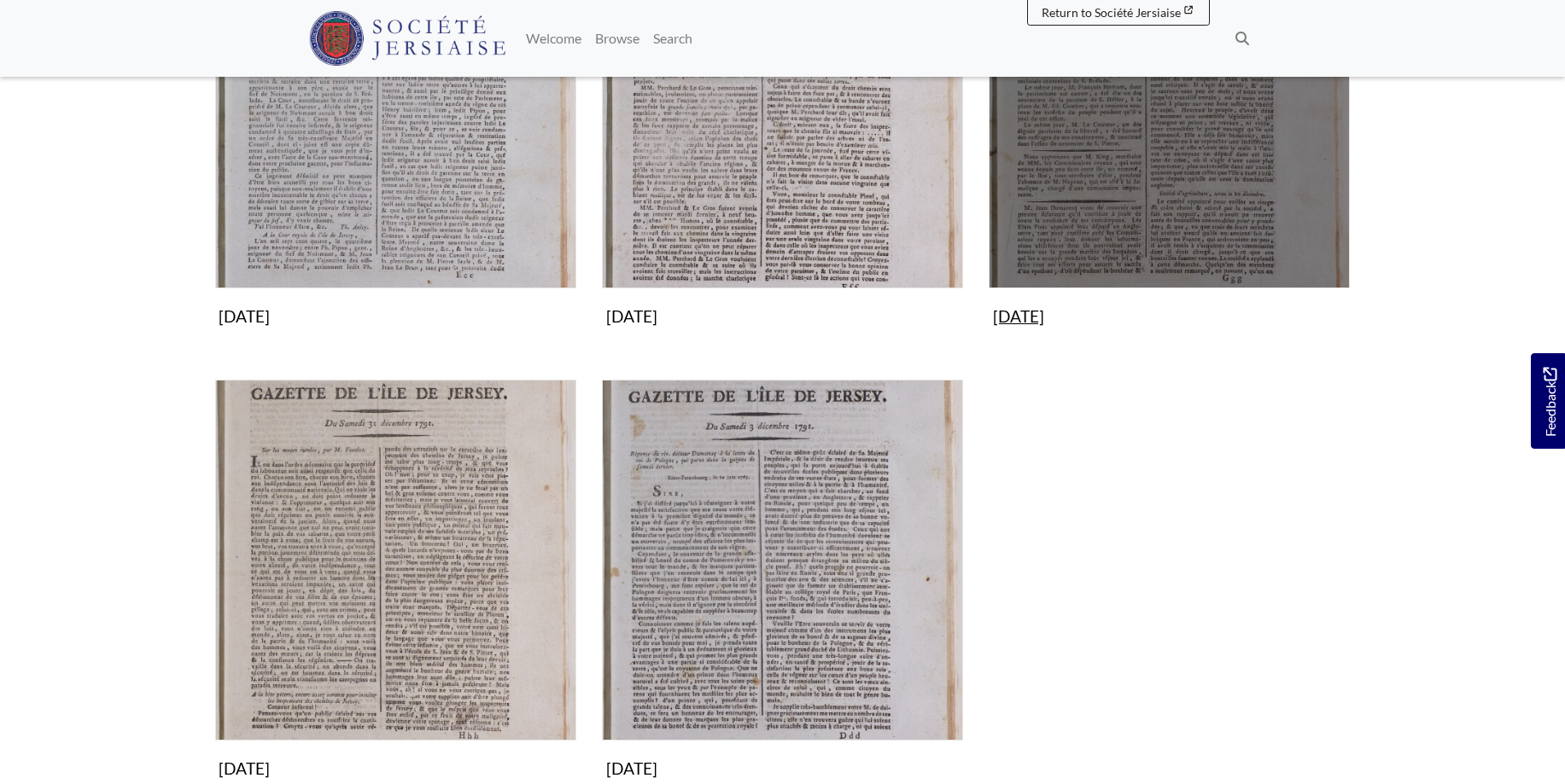
click at [1231, 187] on img "Subcollection" at bounding box center [1169, 108] width 361 height 361
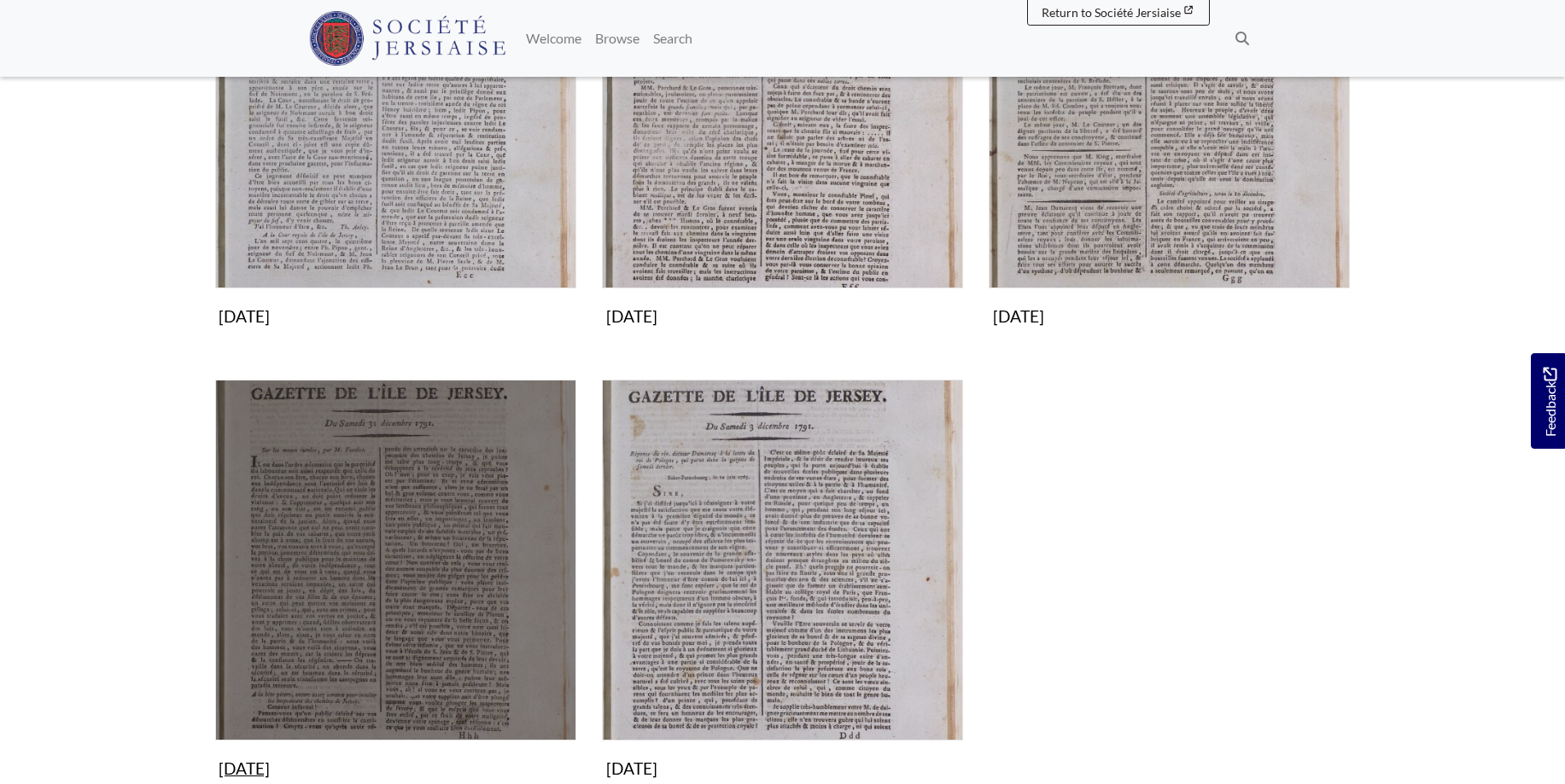
click at [333, 602] on img "Subcollection" at bounding box center [395, 560] width 361 height 361
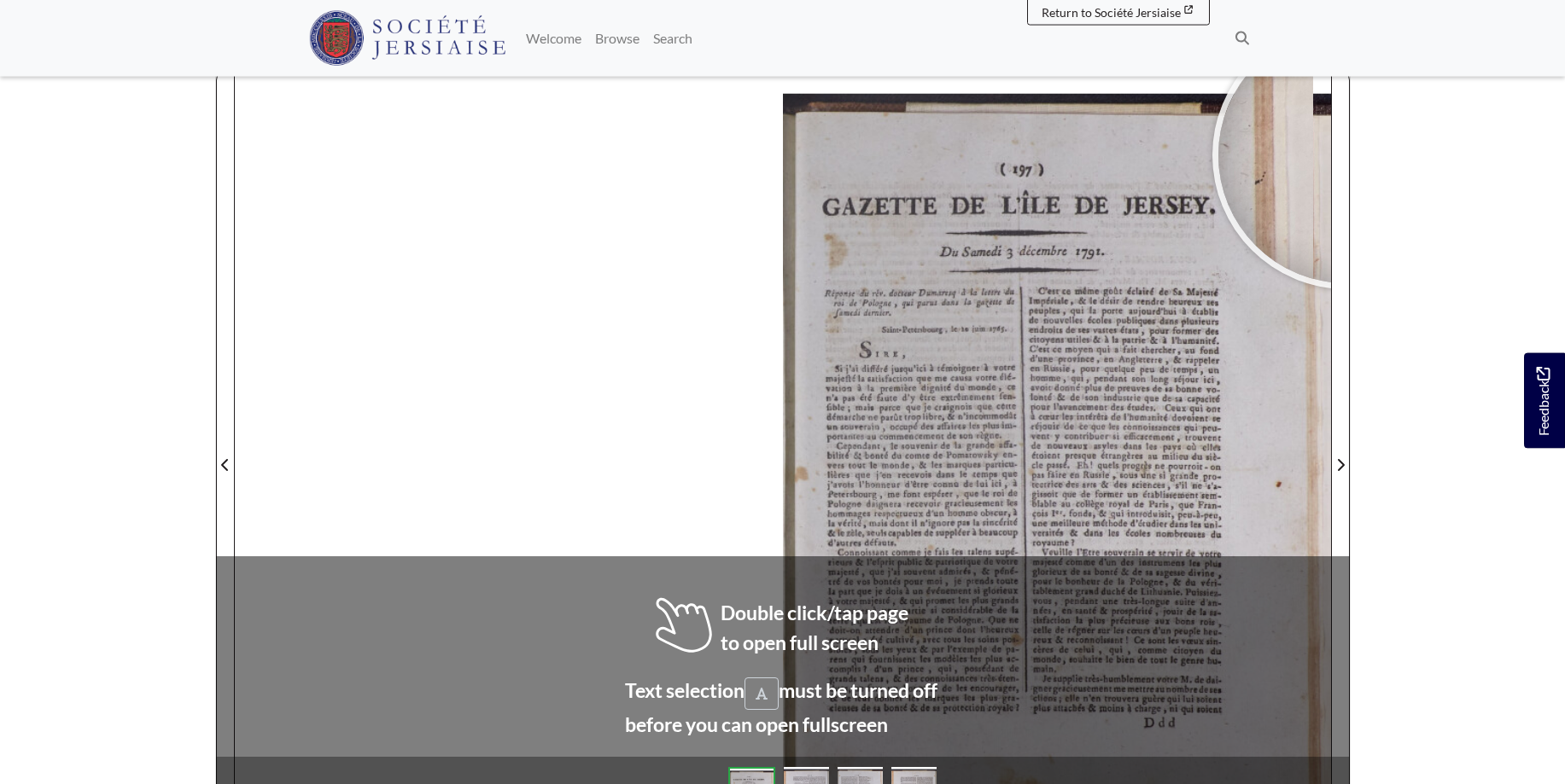
scroll to position [199, 0]
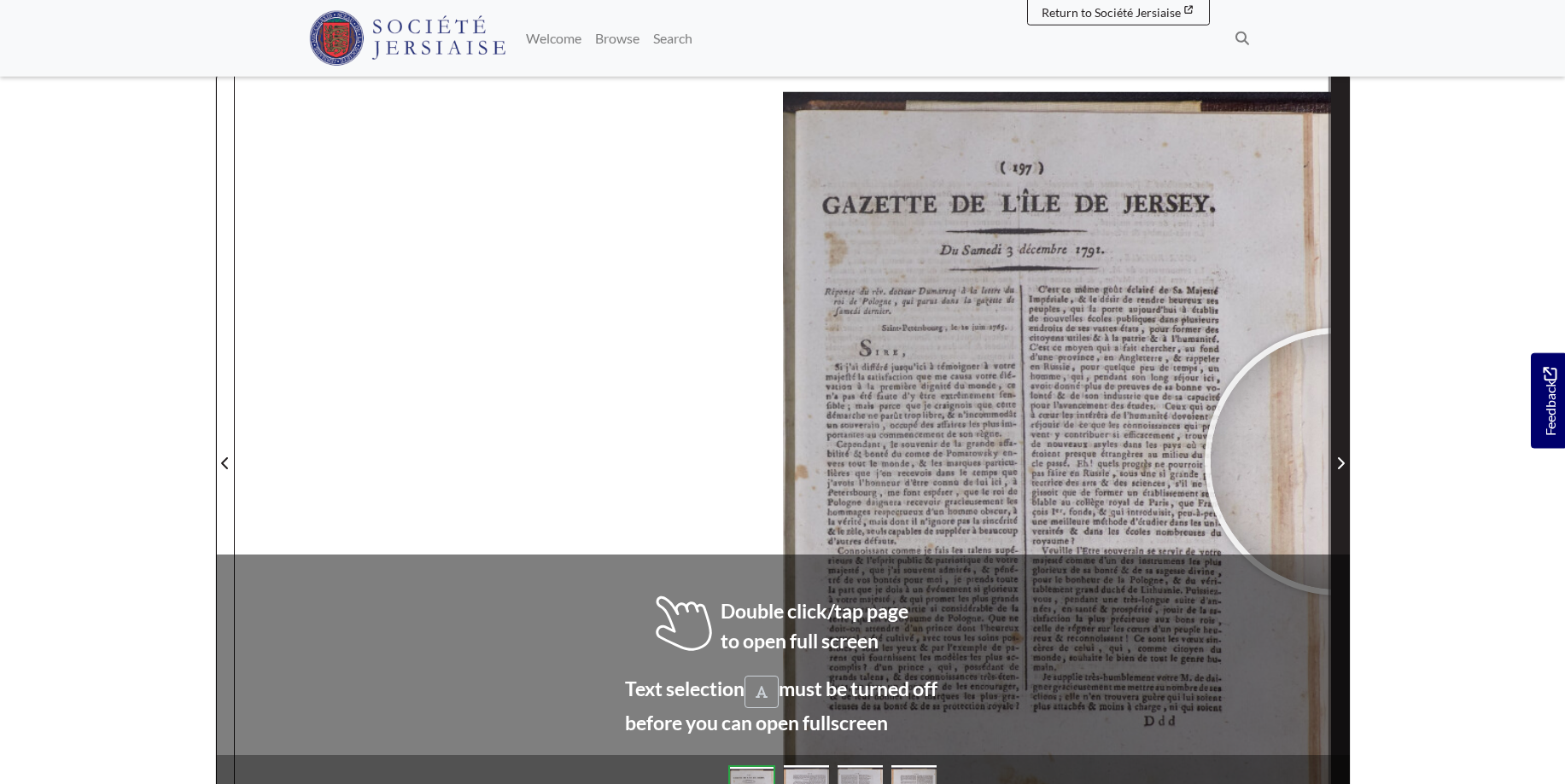
click at [1339, 461] on icon "Next Page" at bounding box center [1340, 463] width 8 height 14
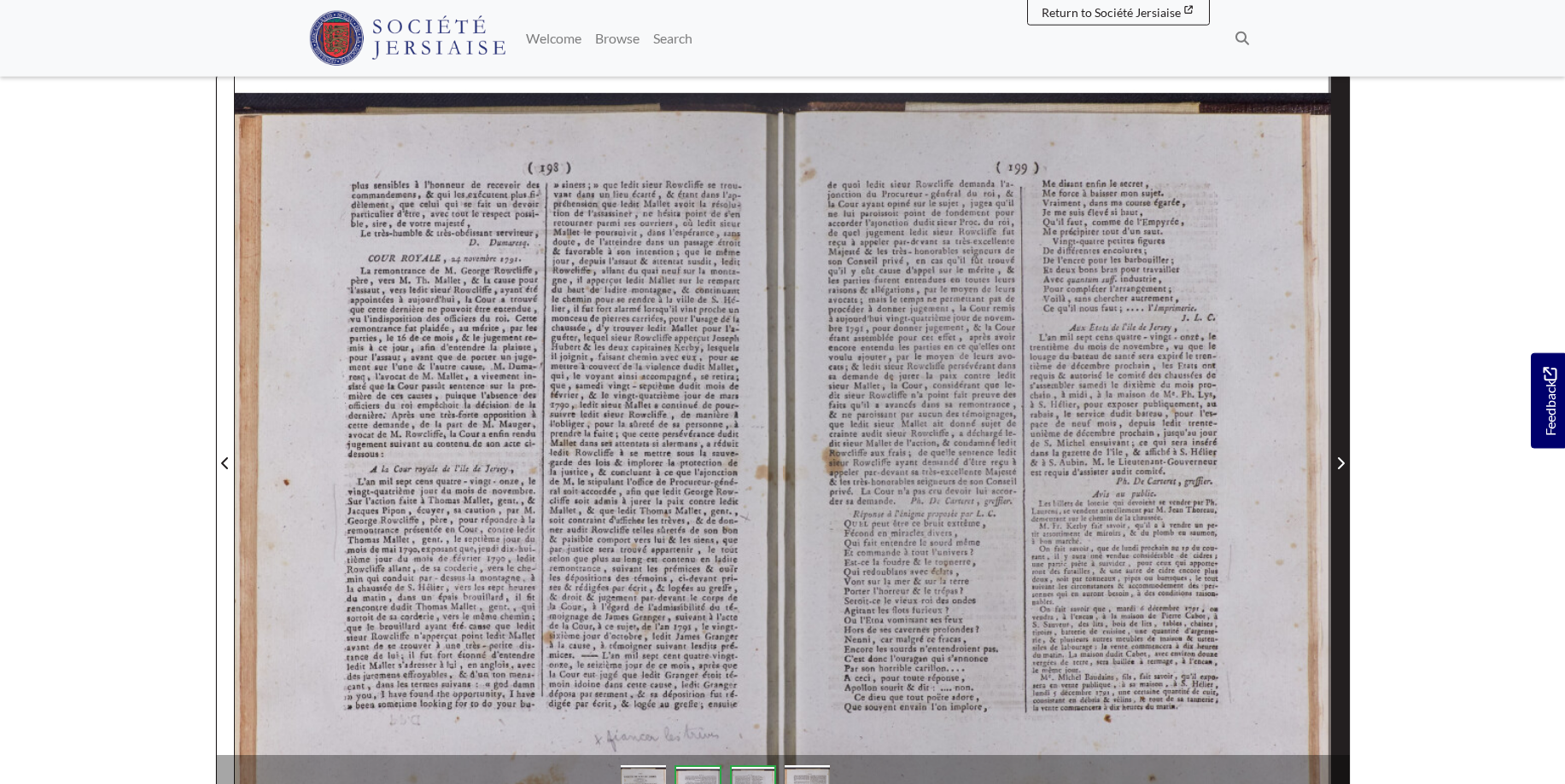
click at [1338, 458] on icon "Next Page" at bounding box center [1340, 463] width 8 height 14
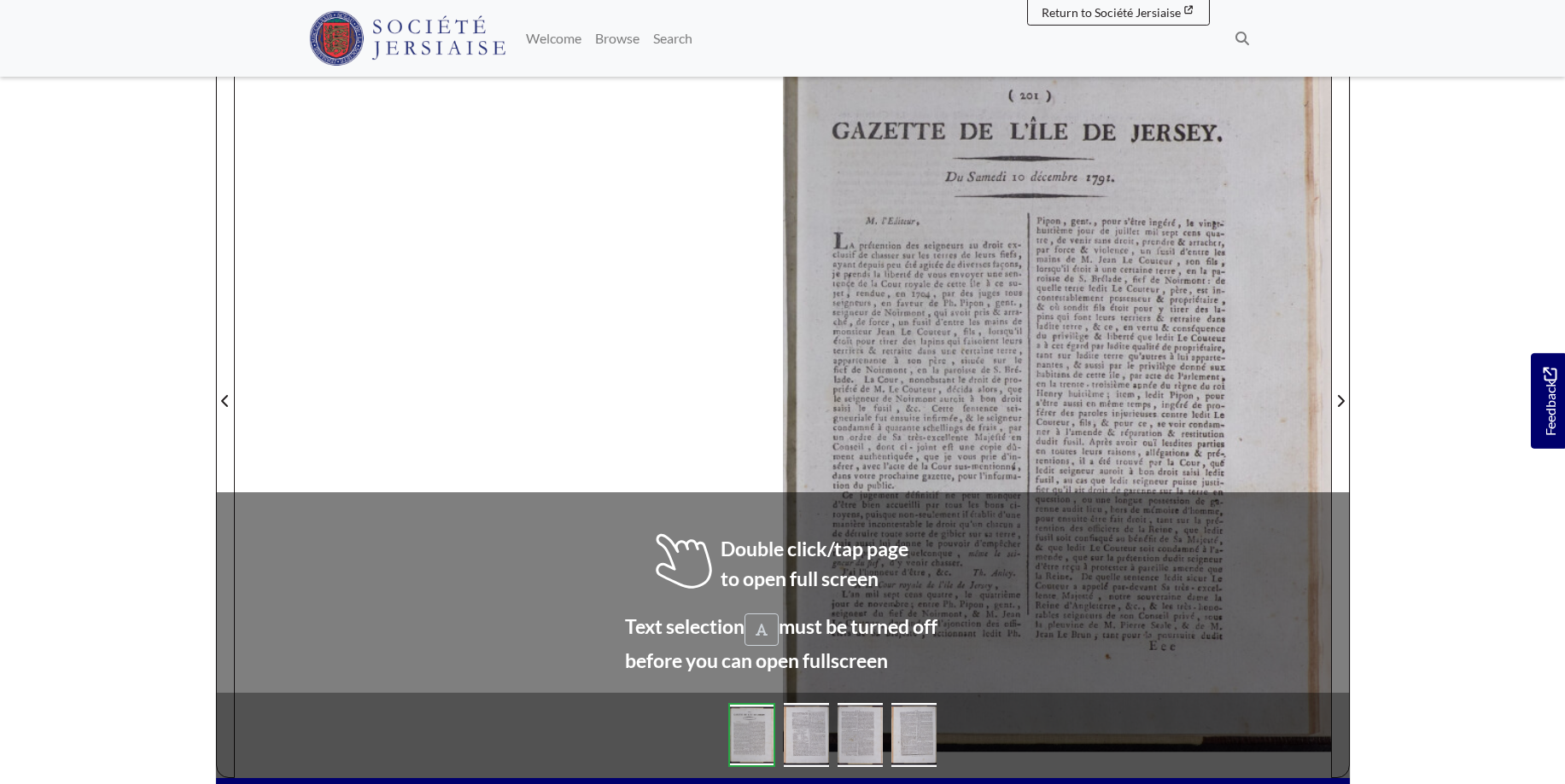
scroll to position [274, 0]
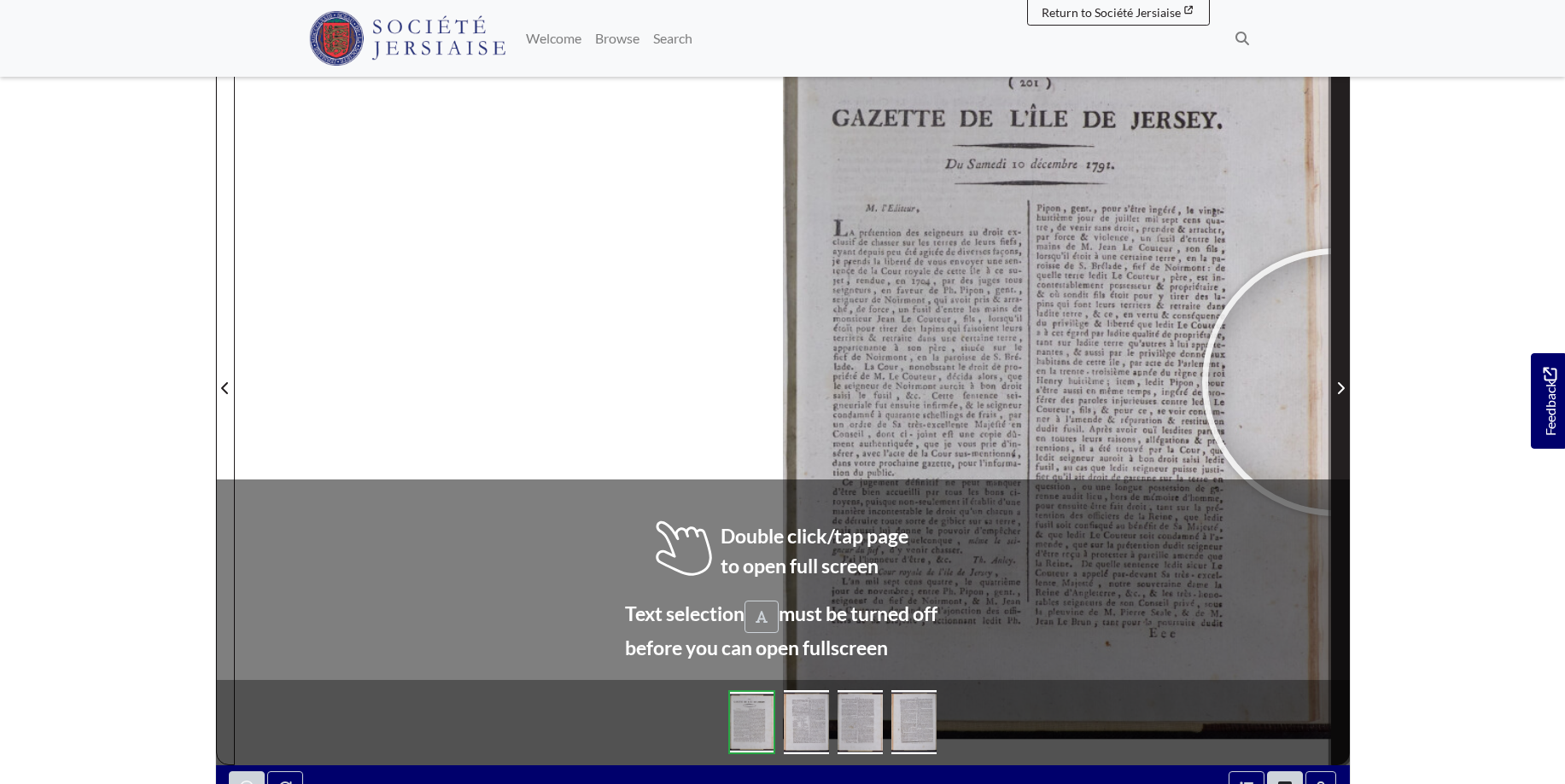
click at [1336, 382] on icon "Next Page" at bounding box center [1340, 388] width 8 height 14
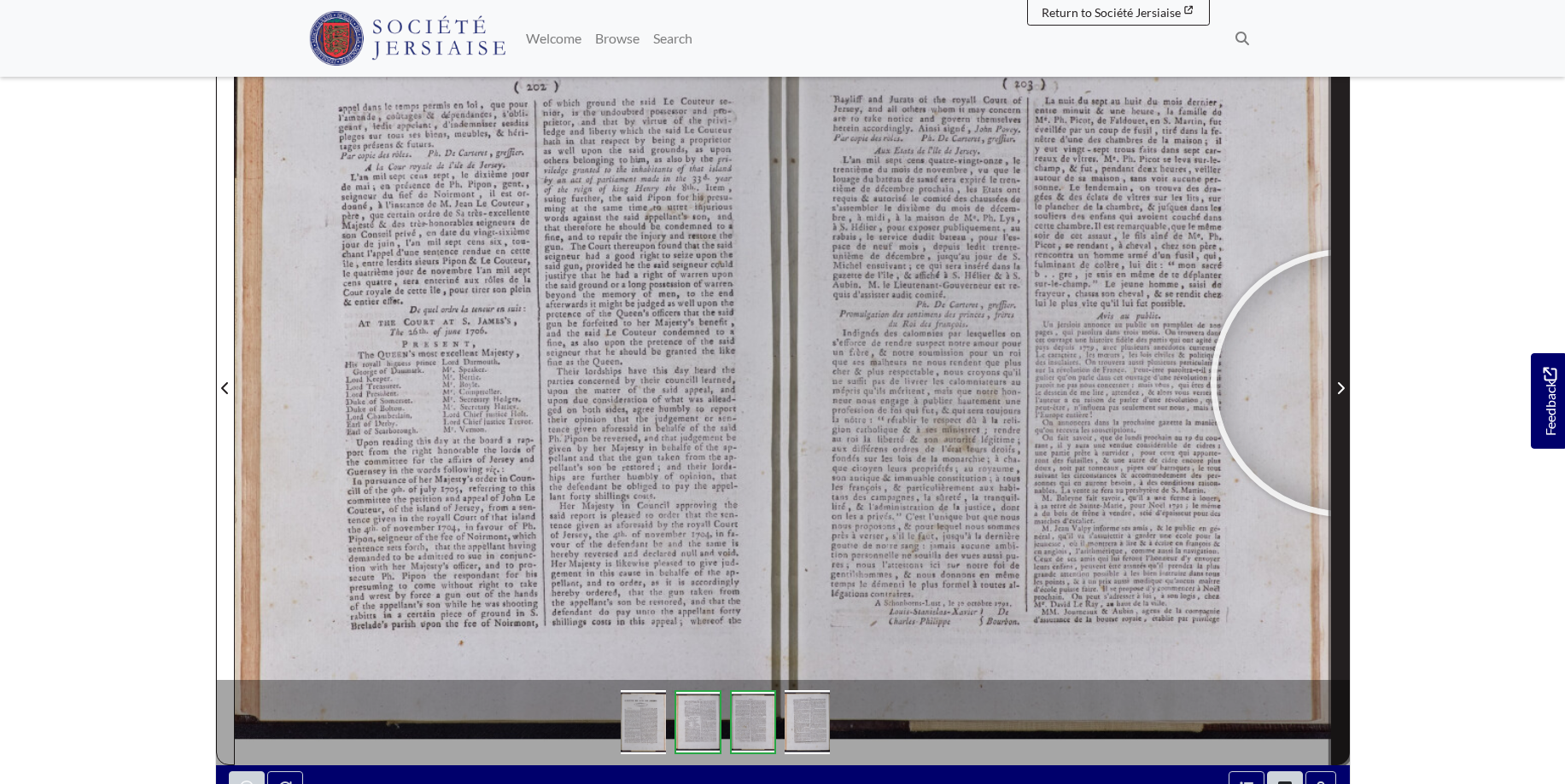
click at [1344, 383] on span "Next Page" at bounding box center [1340, 388] width 17 height 20
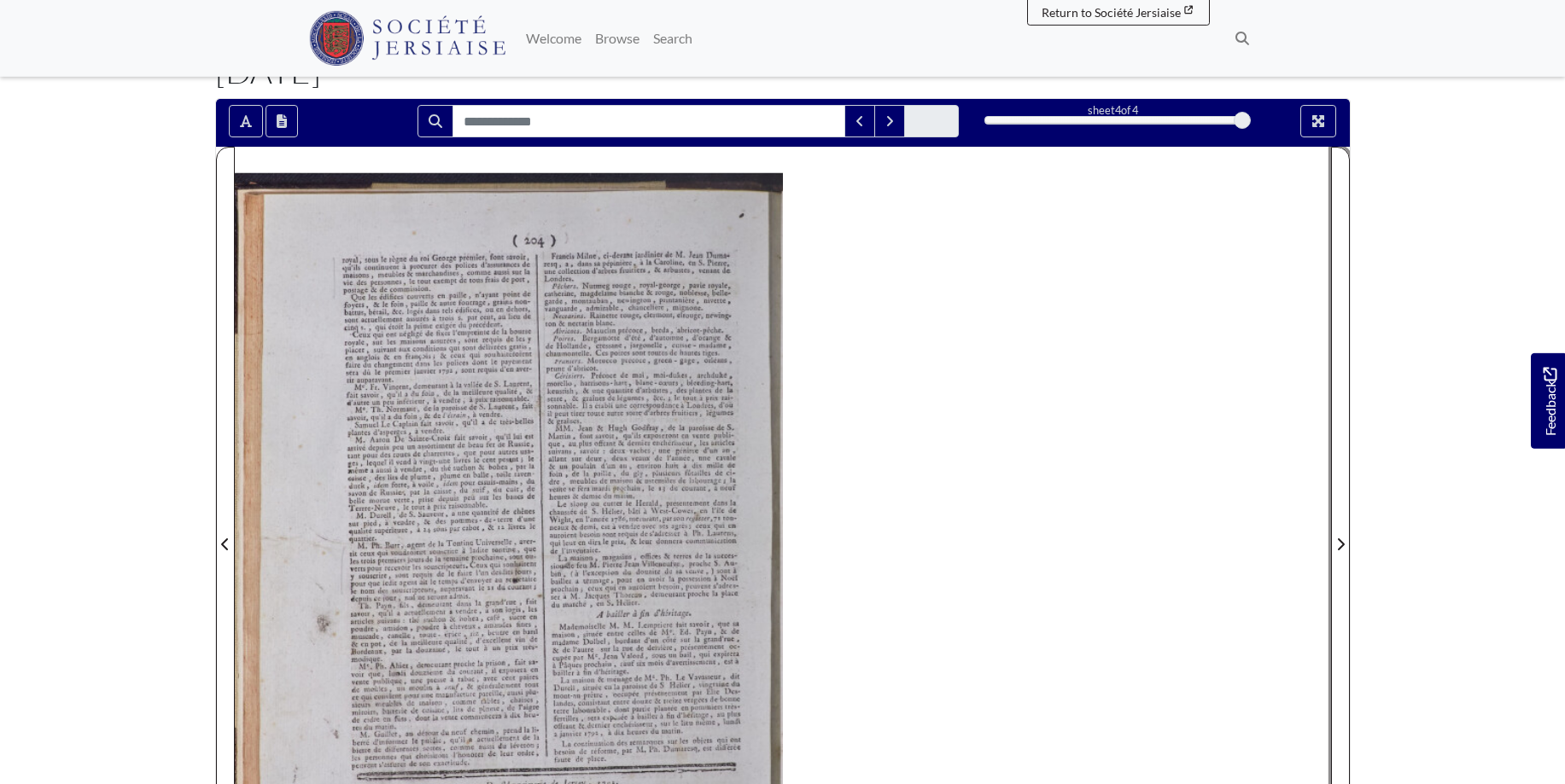
scroll to position [85, 0]
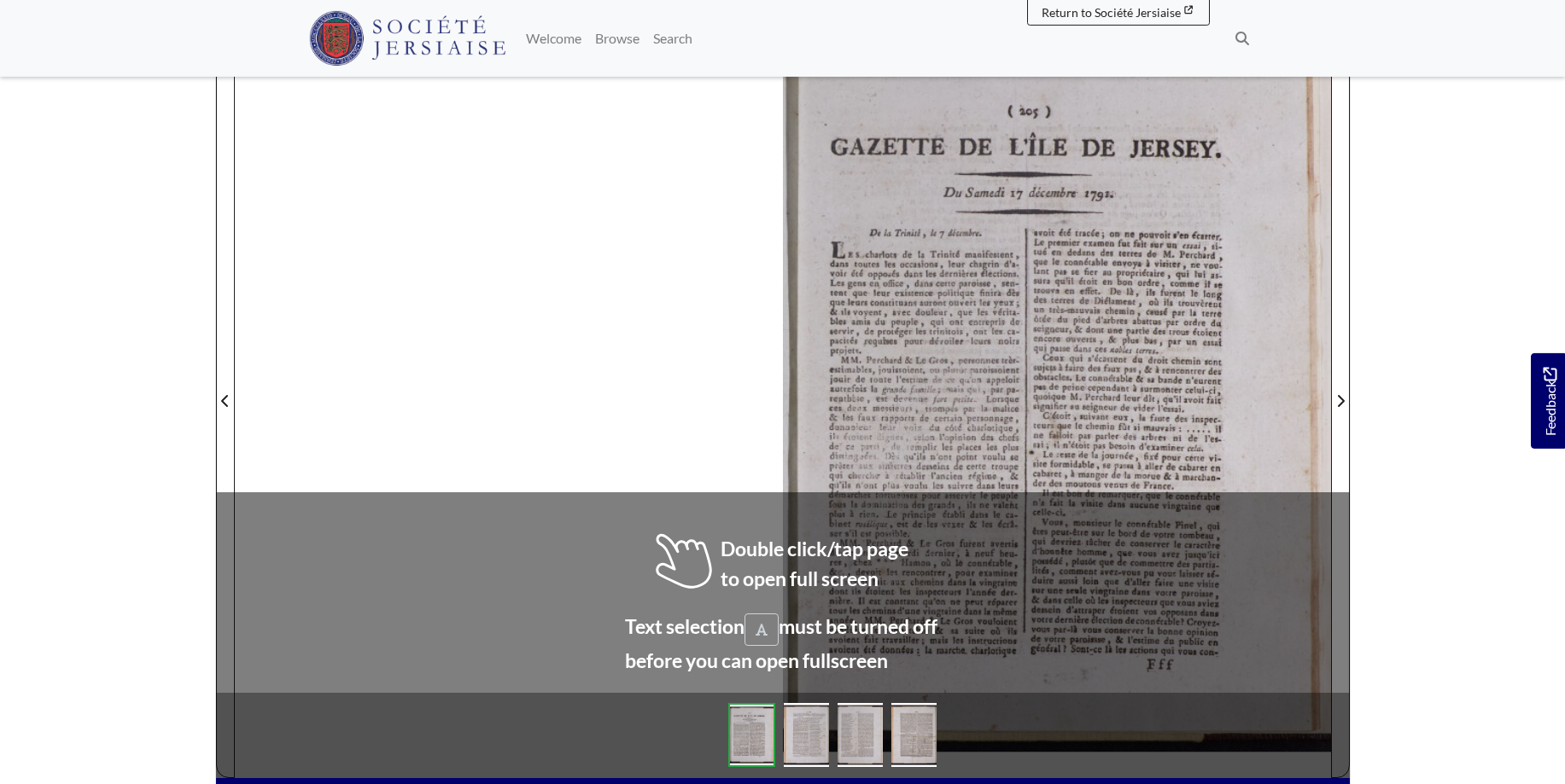
scroll to position [268, 0]
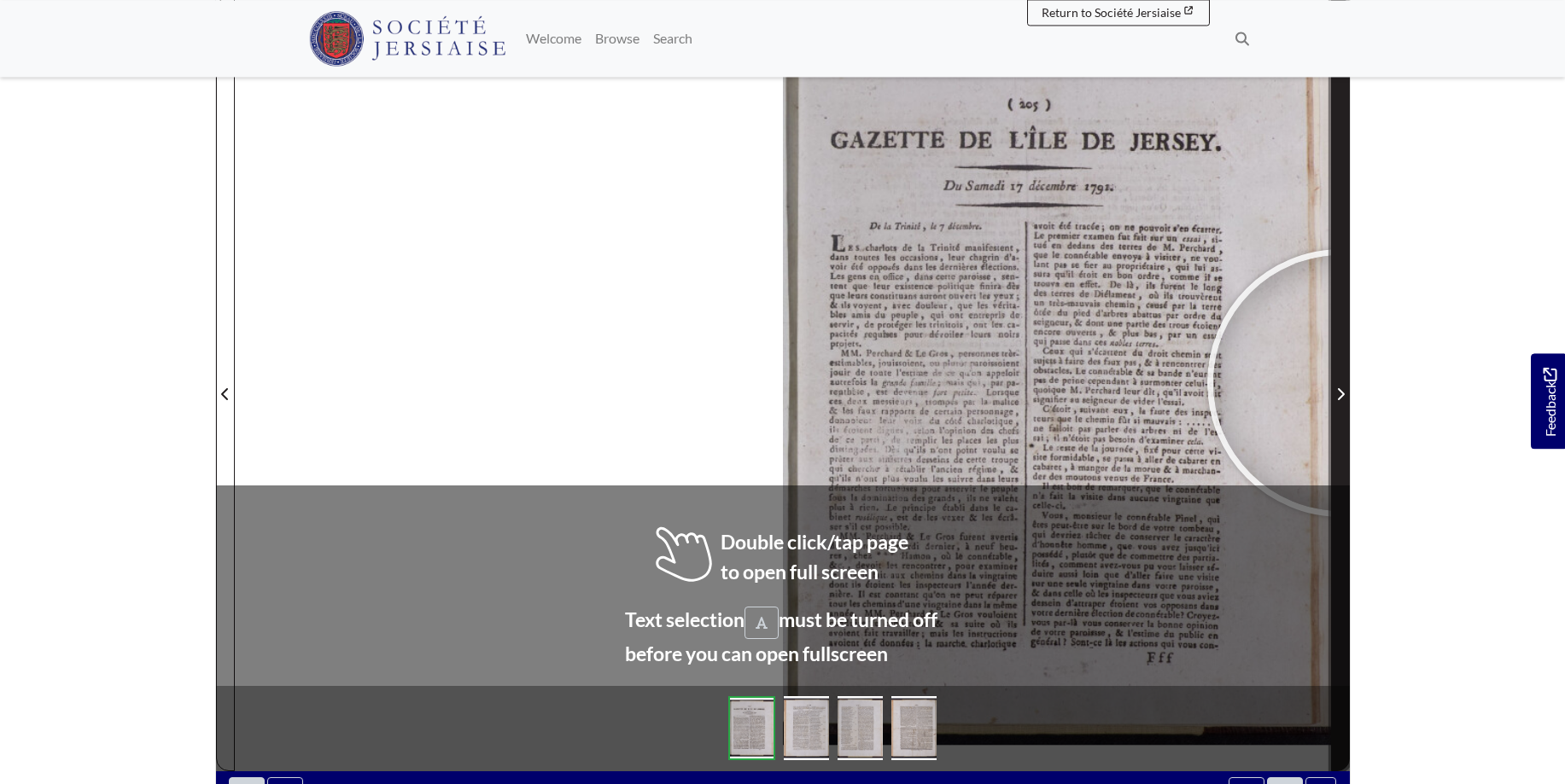
click at [1342, 383] on span "Next Page" at bounding box center [1340, 383] width 17 height 773
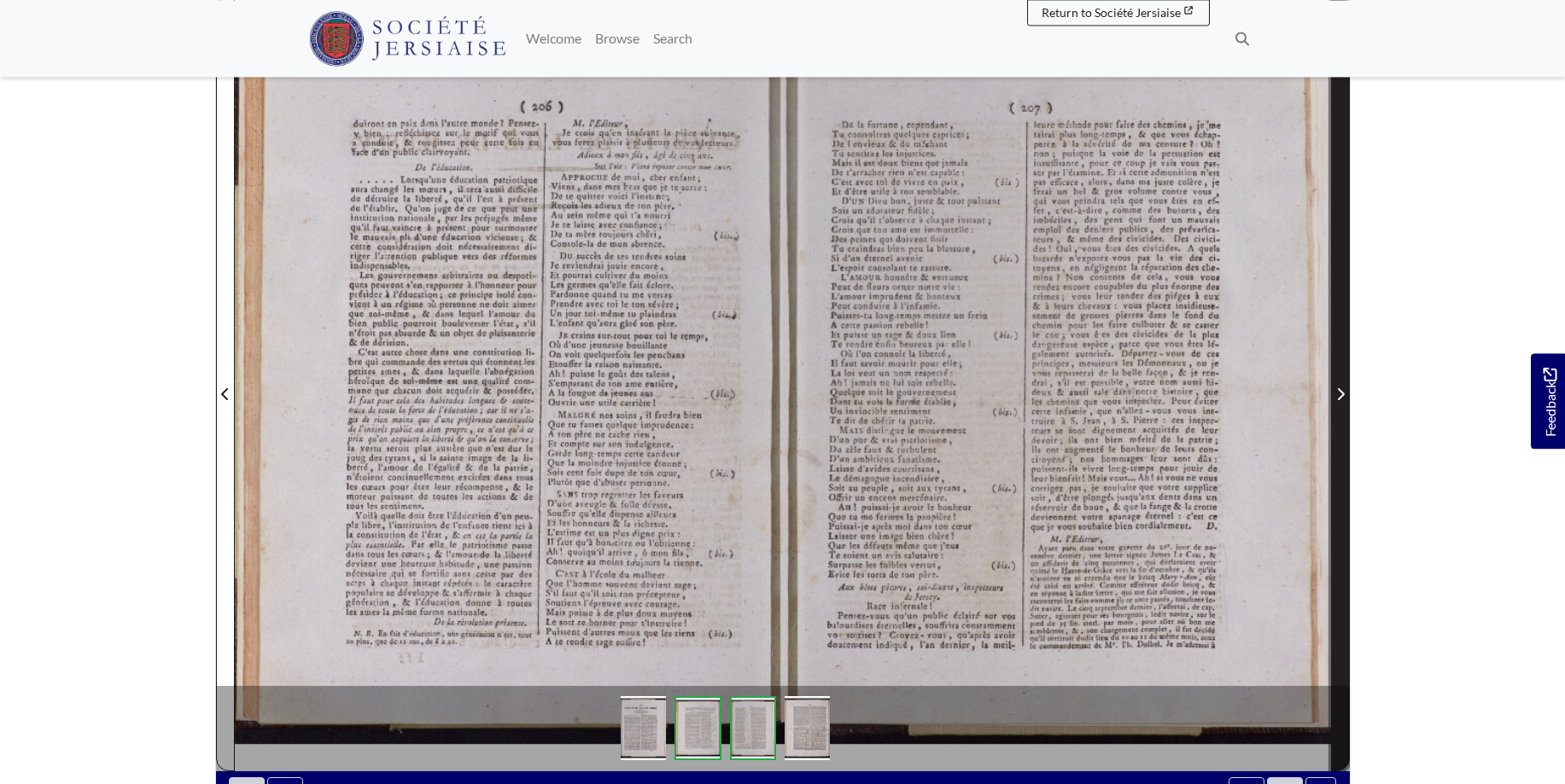
click at [1342, 383] on span "Next Page" at bounding box center [1340, 383] width 17 height 773
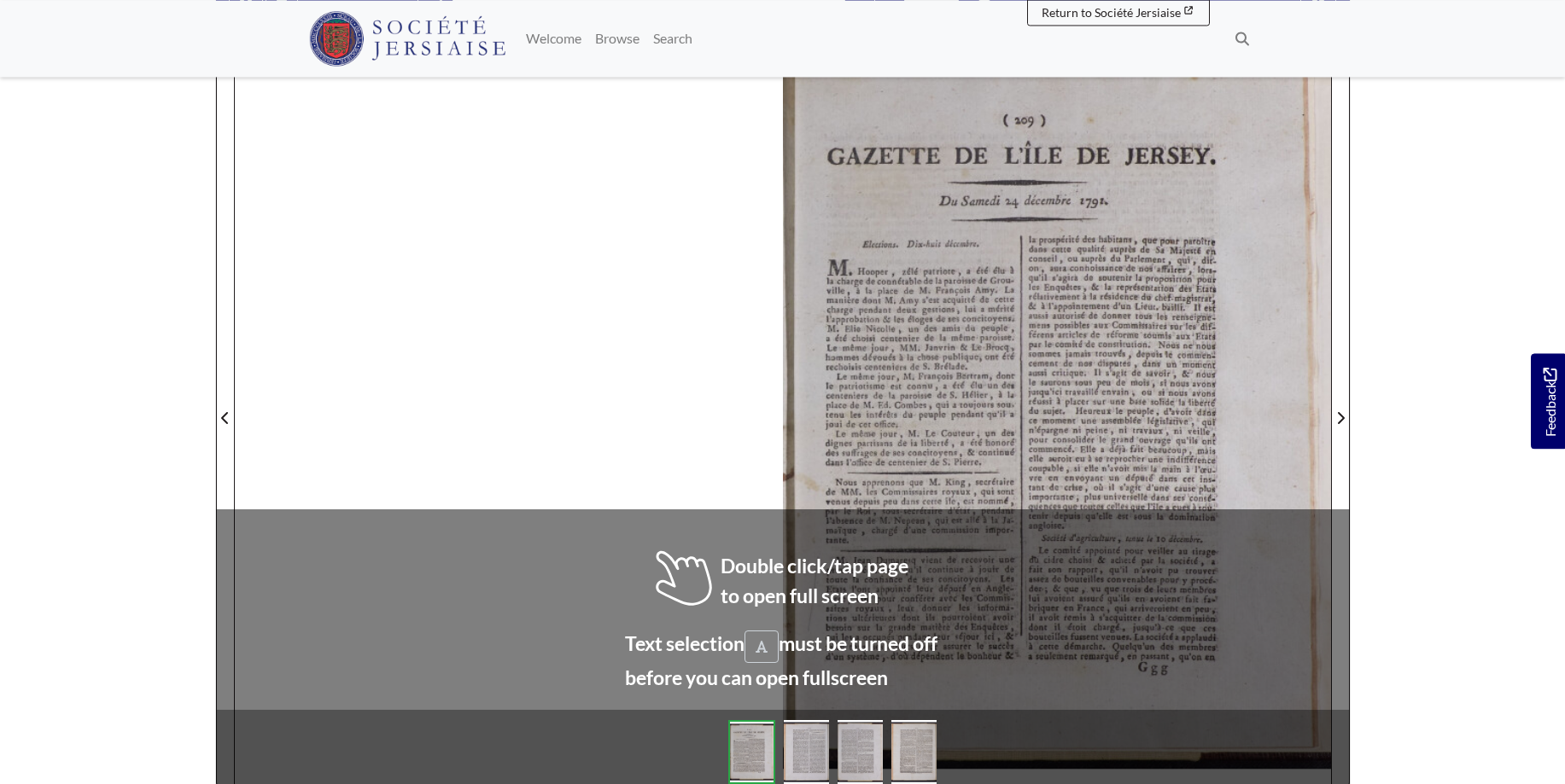
scroll to position [244, 0]
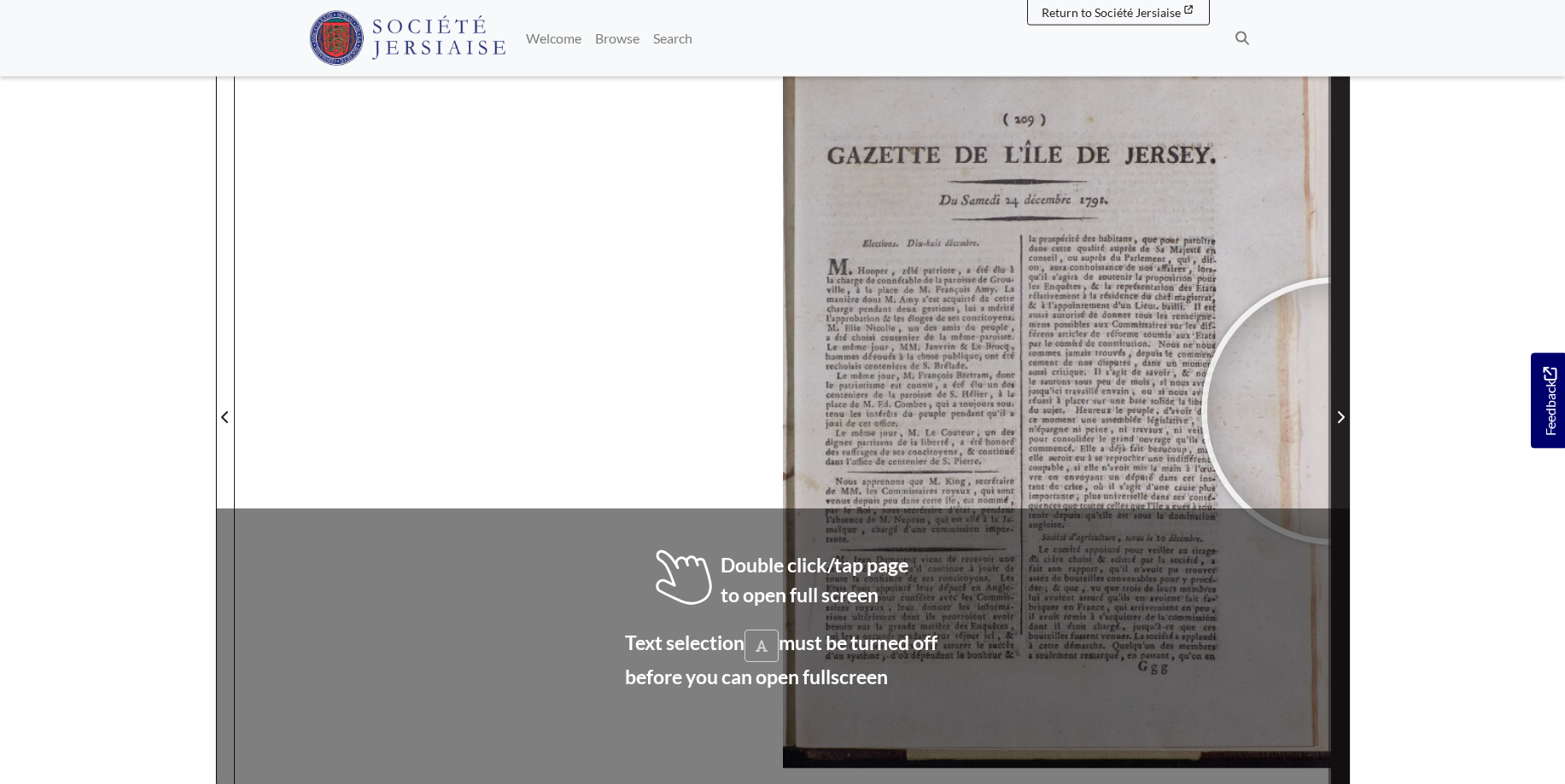
click at [1335, 412] on span "Next Page" at bounding box center [1340, 417] width 17 height 20
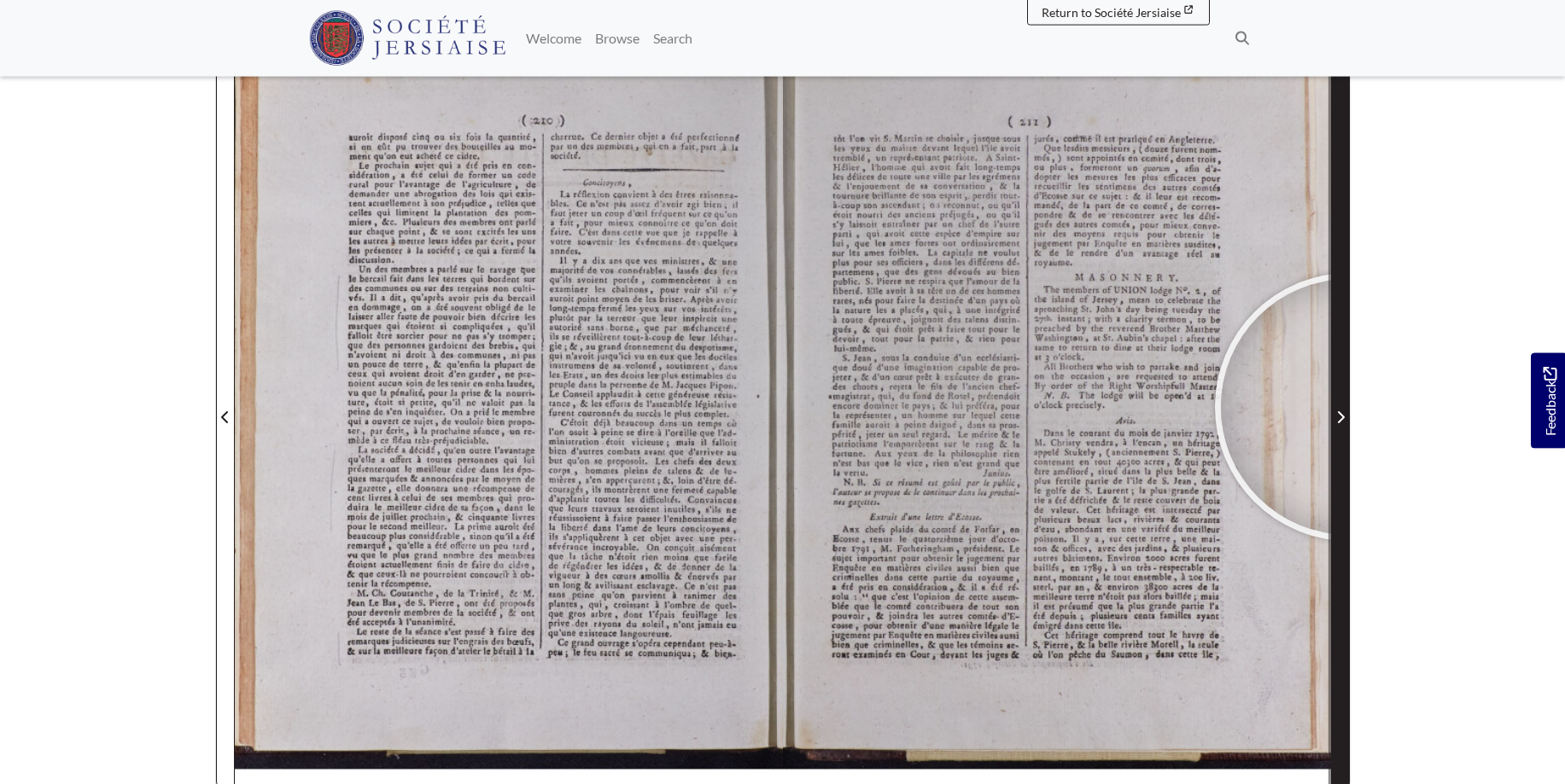
click at [1349, 407] on button "Next Page" at bounding box center [1340, 406] width 18 height 775
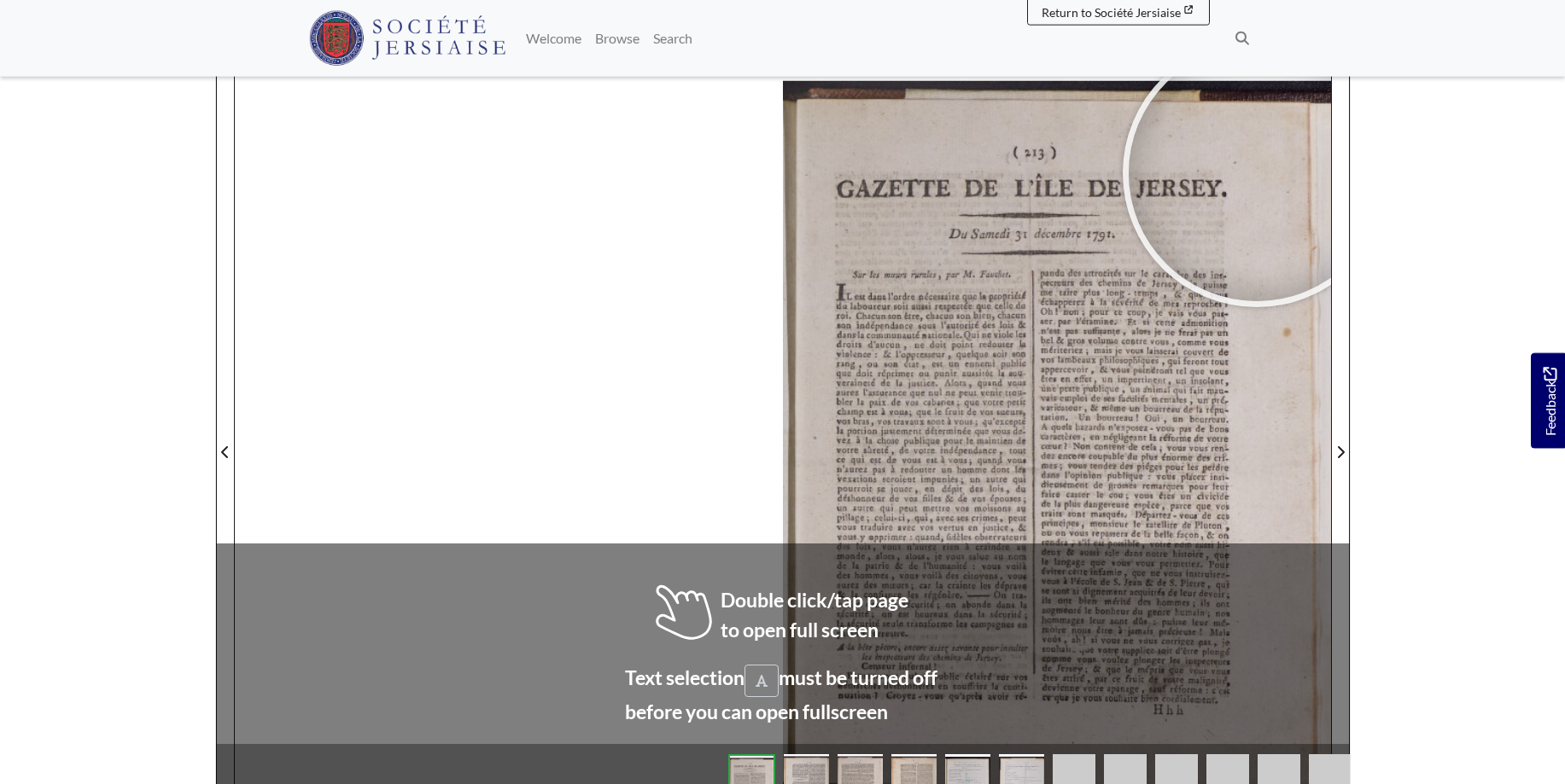
scroll to position [217, 0]
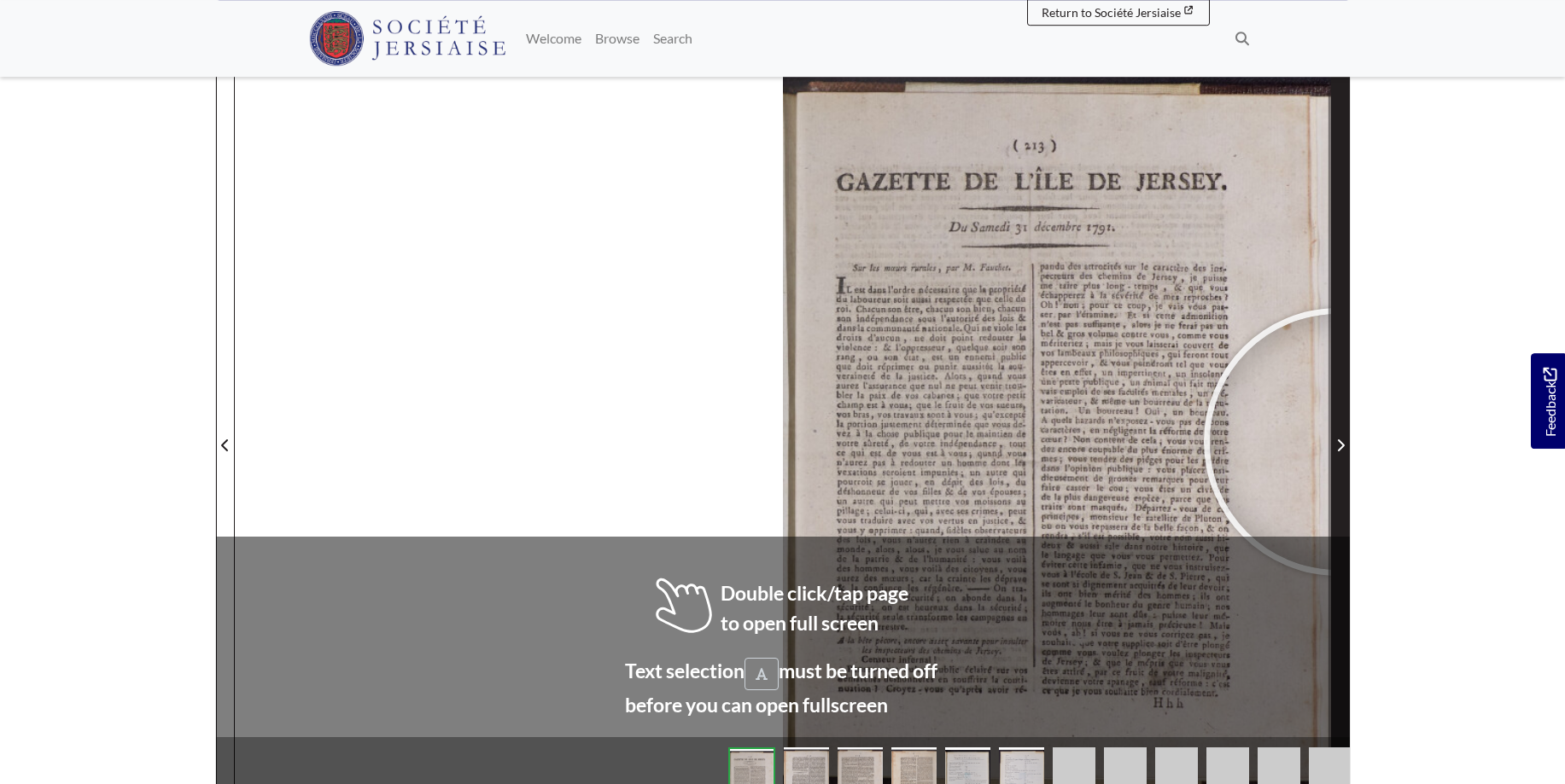
click at [1338, 442] on icon "Next Page" at bounding box center [1340, 445] width 8 height 14
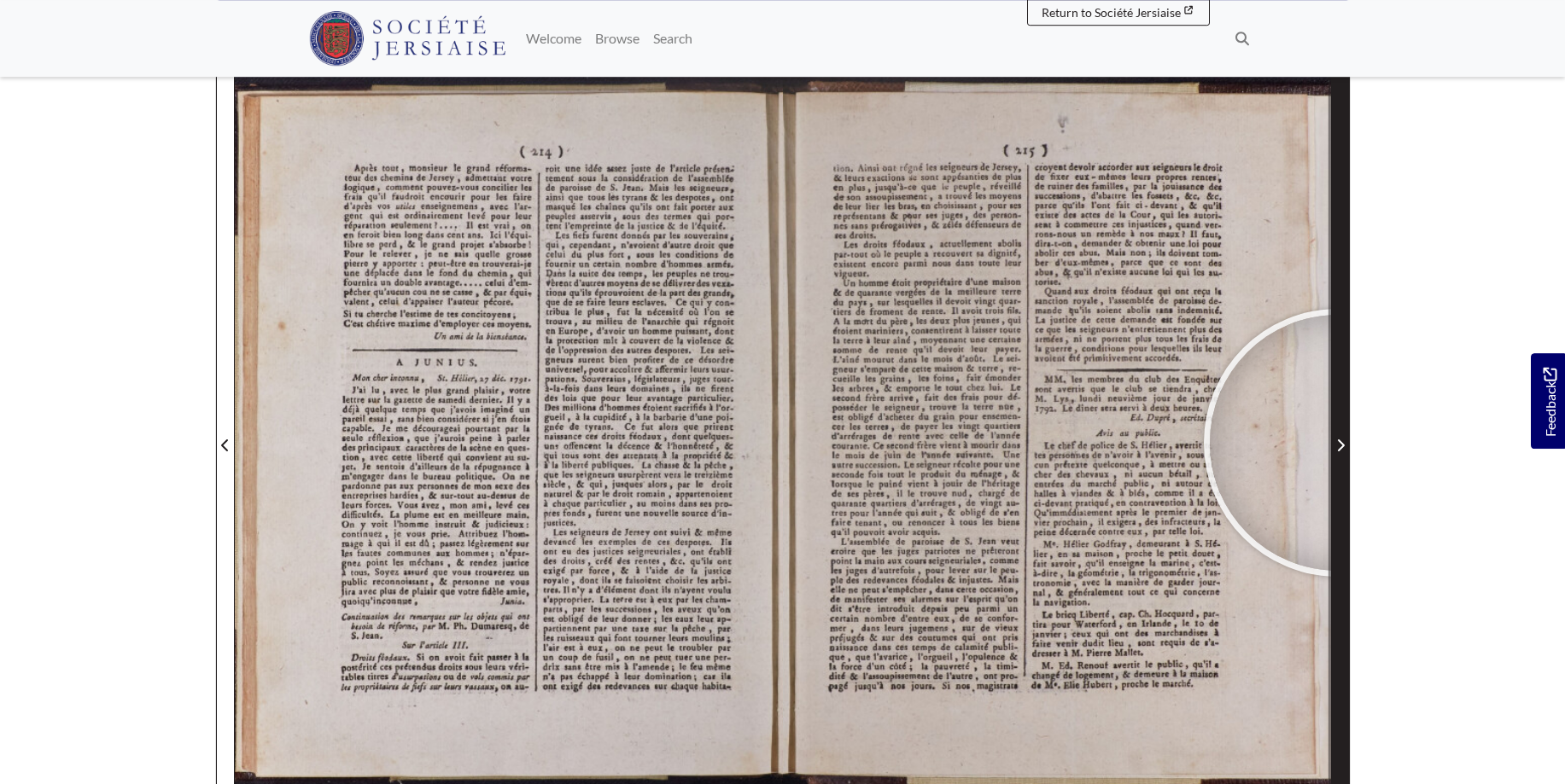
click at [1338, 443] on icon "Next Page" at bounding box center [1340, 445] width 8 height 14
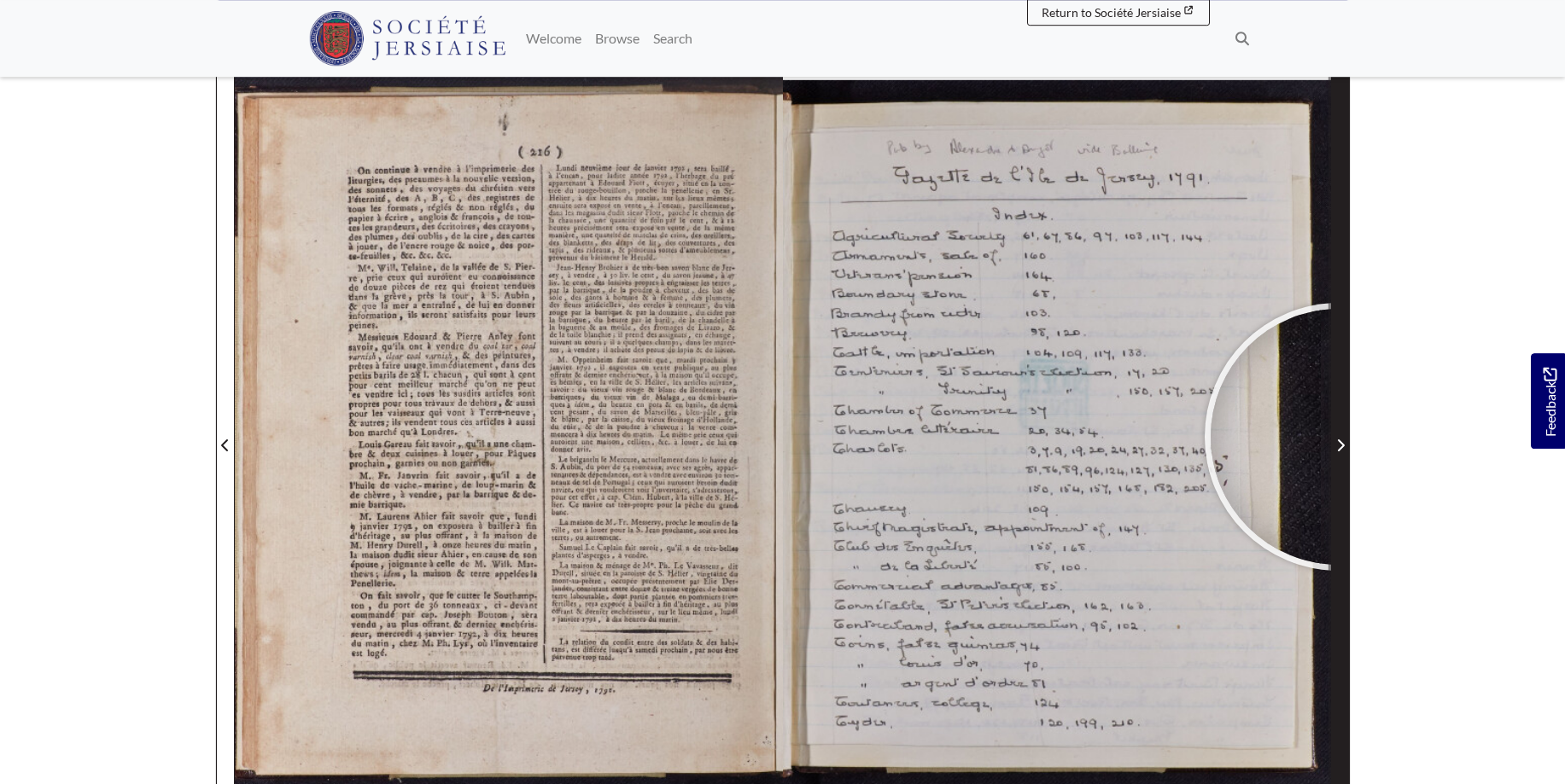
click at [1339, 437] on span "Next Page" at bounding box center [1340, 446] width 17 height 20
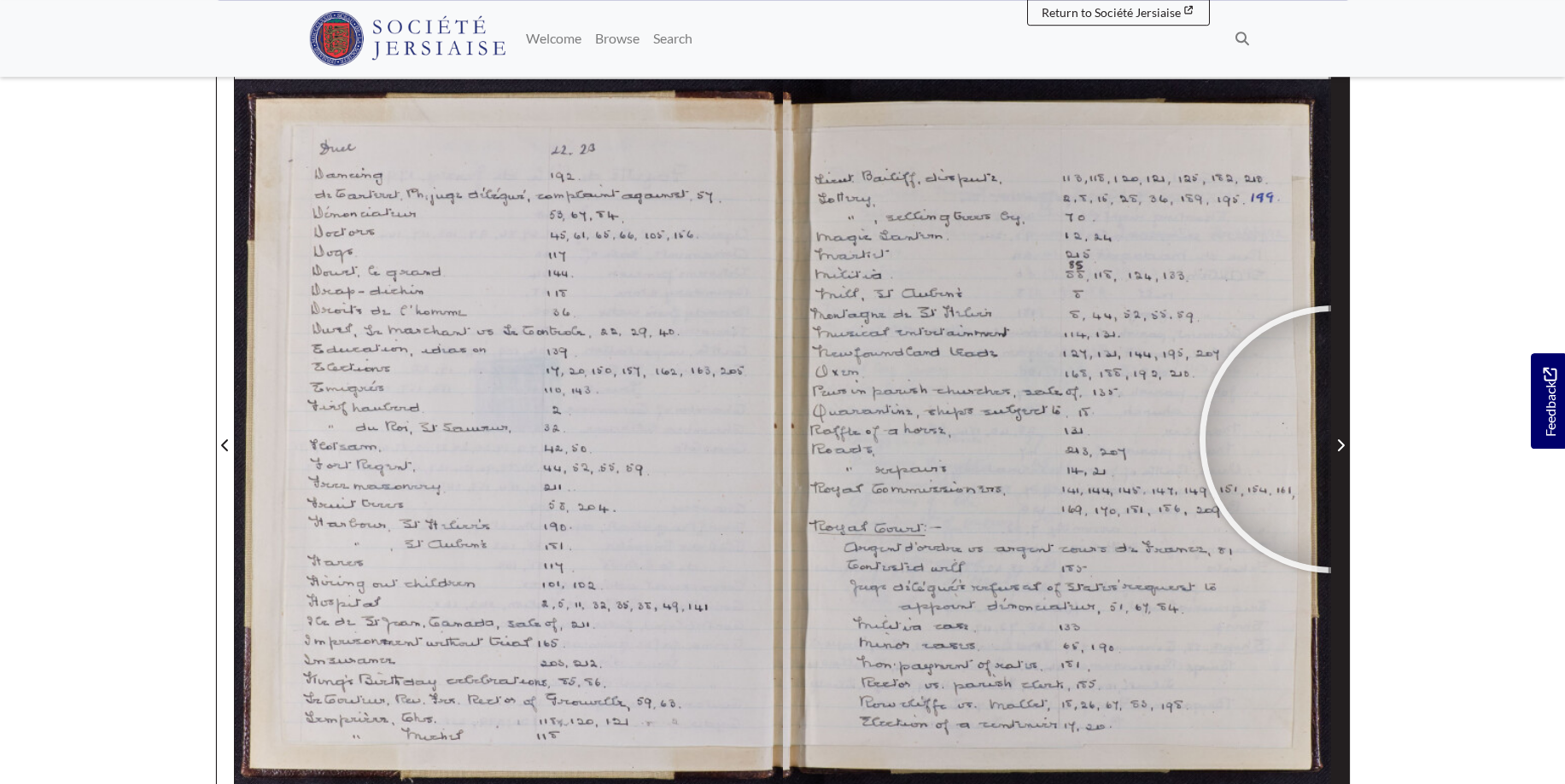
click at [1333, 439] on span "Next Page" at bounding box center [1340, 446] width 17 height 20
